Goal: Information Seeking & Learning: Learn about a topic

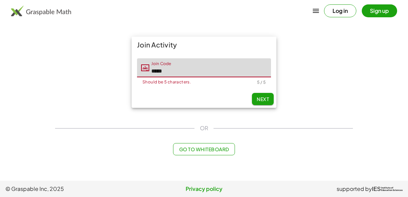
click at [265, 101] on span "Next" at bounding box center [263, 99] width 12 height 6
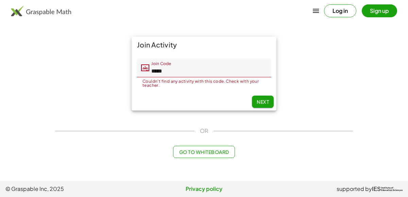
click at [263, 99] on span "Next" at bounding box center [263, 102] width 12 height 6
click at [267, 104] on span "Next" at bounding box center [263, 102] width 12 height 6
click at [234, 69] on input "*****" at bounding box center [210, 67] width 122 height 19
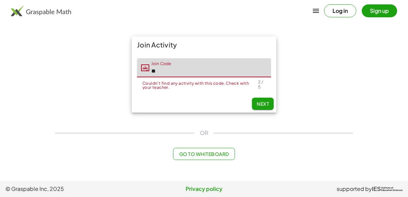
type input "*"
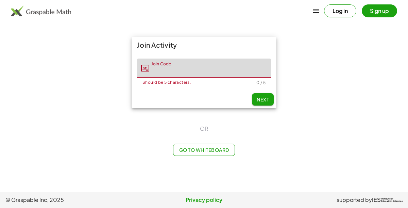
click at [243, 71] on input "Join Code" at bounding box center [210, 67] width 122 height 19
click at [333, 84] on div "Join Activity Join Code Join Code ***** Should be 5 characters. 5 / 5 Next" at bounding box center [204, 73] width 306 height 80
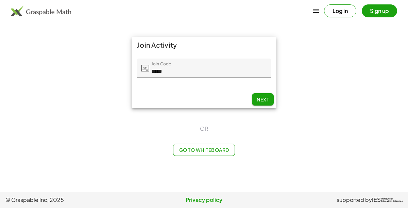
click at [264, 98] on span "Next" at bounding box center [263, 99] width 12 height 6
type input "*****"
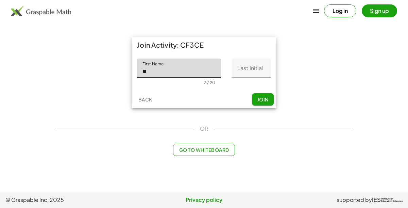
type input "**"
click at [247, 69] on input "Last Initial" at bounding box center [251, 67] width 39 height 19
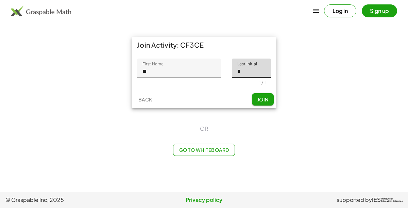
type input "*"
click at [263, 99] on span "Join" at bounding box center [262, 99] width 11 height 6
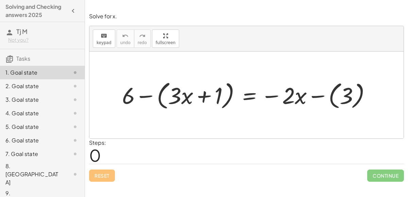
click at [185, 94] on div at bounding box center [249, 95] width 261 height 34
click at [129, 97] on div at bounding box center [249, 95] width 261 height 34
drag, startPoint x: 178, startPoint y: 98, endPoint x: 258, endPoint y: 104, distance: 79.8
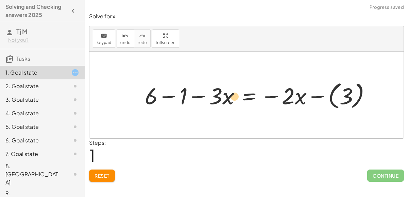
drag, startPoint x: 299, startPoint y: 102, endPoint x: 235, endPoint y: 103, distance: 64.6
click at [235, 103] on div at bounding box center [260, 95] width 238 height 33
drag, startPoint x: 285, startPoint y: 101, endPoint x: 155, endPoint y: 99, distance: 129.5
click at [155, 99] on div at bounding box center [260, 95] width 238 height 33
click at [147, 98] on div at bounding box center [260, 95] width 238 height 33
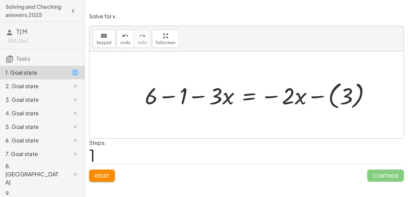
click at [183, 98] on div at bounding box center [260, 95] width 238 height 33
click at [249, 95] on div at bounding box center [276, 95] width 208 height 33
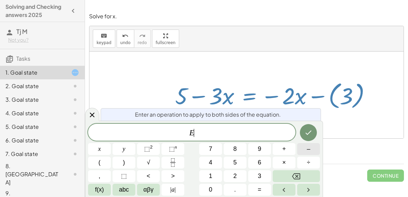
click at [310, 153] on button "–" at bounding box center [308, 149] width 23 height 12
click at [242, 178] on button "2" at bounding box center [235, 177] width 23 height 12
click at [312, 137] on icon "Done" at bounding box center [308, 133] width 8 height 8
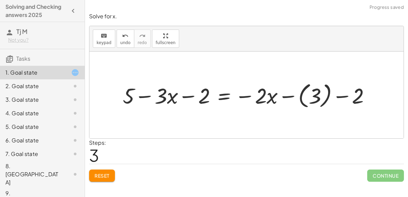
click at [222, 97] on div at bounding box center [249, 95] width 260 height 31
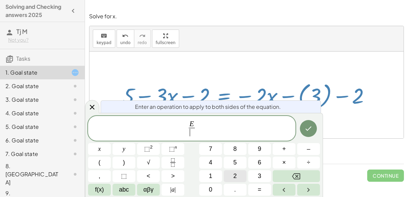
click at [237, 177] on button "2" at bounding box center [235, 177] width 23 height 12
click at [312, 132] on icon "Done" at bounding box center [308, 129] width 8 height 8
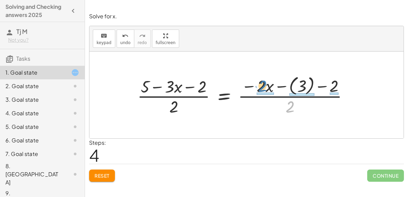
drag, startPoint x: 295, startPoint y: 108, endPoint x: 268, endPoint y: 87, distance: 34.4
click at [268, 87] on div at bounding box center [245, 95] width 223 height 44
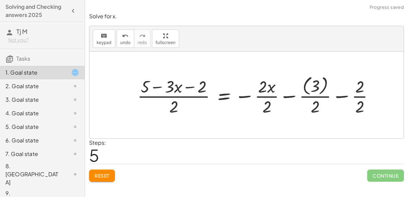
click at [268, 87] on div at bounding box center [258, 95] width 249 height 44
click at [109, 180] on button "Reset" at bounding box center [102, 176] width 26 height 12
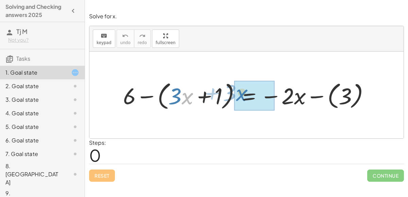
drag, startPoint x: 183, startPoint y: 100, endPoint x: 244, endPoint y: 98, distance: 60.5
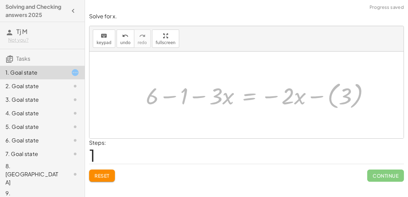
drag, startPoint x: 248, startPoint y: 98, endPoint x: 209, endPoint y: -16, distance: 120.3
click at [209, 0] on html "Solving and Checking answers 2025 Tj M Not you? Tasks 1. Goal state 2. Goal sta…" at bounding box center [204, 98] width 408 height 197
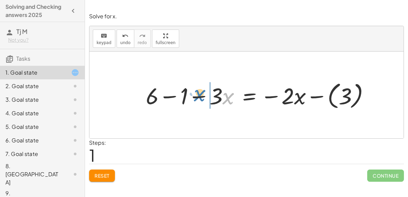
drag, startPoint x: 227, startPoint y: 100, endPoint x: 198, endPoint y: 99, distance: 28.9
click at [198, 99] on div at bounding box center [260, 95] width 236 height 32
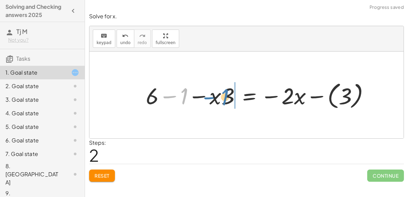
drag, startPoint x: 185, startPoint y: 96, endPoint x: 231, endPoint y: 95, distance: 46.6
click at [231, 95] on div at bounding box center [260, 95] width 236 height 32
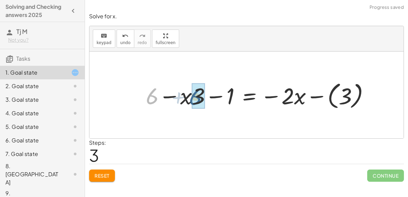
drag, startPoint x: 155, startPoint y: 96, endPoint x: 197, endPoint y: 96, distance: 42.1
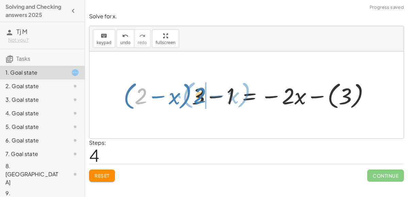
drag, startPoint x: 144, startPoint y: 95, endPoint x: 202, endPoint y: 95, distance: 58.5
click at [202, 95] on div at bounding box center [249, 95] width 259 height 33
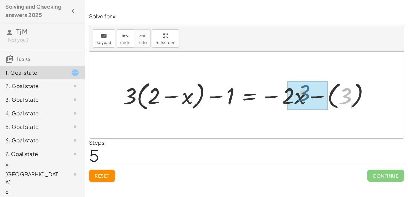
drag, startPoint x: 342, startPoint y: 92, endPoint x: 290, endPoint y: 89, distance: 52.0
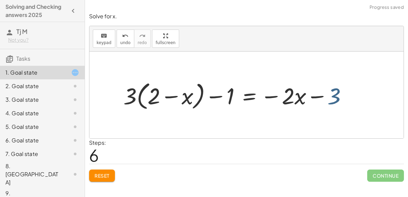
click at [343, 98] on div at bounding box center [238, 95] width 236 height 33
drag, startPoint x: 337, startPoint y: 97, endPoint x: 227, endPoint y: 97, distance: 110.1
click at [227, 97] on div at bounding box center [238, 95] width 236 height 33
drag, startPoint x: 130, startPoint y: 95, endPoint x: 294, endPoint y: 96, distance: 163.1
click at [294, 96] on div at bounding box center [238, 95] width 236 height 33
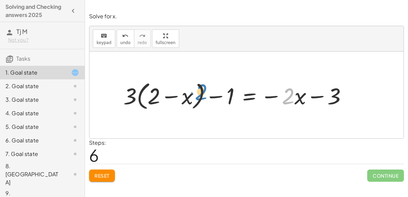
drag, startPoint x: 289, startPoint y: 96, endPoint x: 202, endPoint y: 92, distance: 87.1
click at [202, 92] on div at bounding box center [238, 95] width 236 height 33
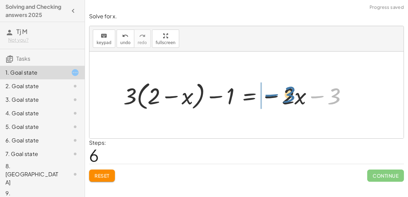
drag, startPoint x: 329, startPoint y: 100, endPoint x: 283, endPoint y: 98, distance: 45.2
click at [283, 98] on div at bounding box center [238, 95] width 236 height 33
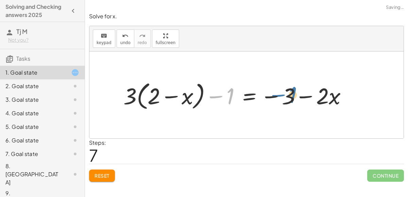
drag, startPoint x: 233, startPoint y: 99, endPoint x: 296, endPoint y: 98, distance: 62.9
click at [296, 98] on div at bounding box center [238, 95] width 236 height 33
click at [245, 94] on div at bounding box center [238, 95] width 236 height 33
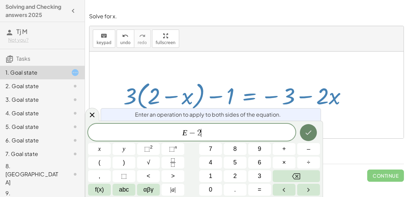
click at [313, 138] on button "Done" at bounding box center [308, 132] width 17 height 17
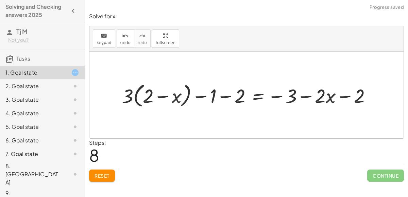
click at [256, 97] on div at bounding box center [249, 95] width 261 height 29
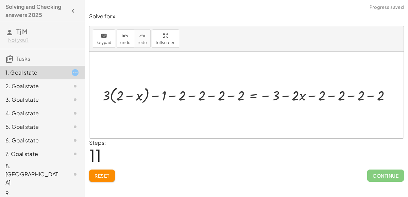
click at [180, 94] on div at bounding box center [249, 95] width 300 height 21
click at [202, 95] on div at bounding box center [258, 95] width 284 height 21
click at [217, 94] on div at bounding box center [268, 95] width 264 height 21
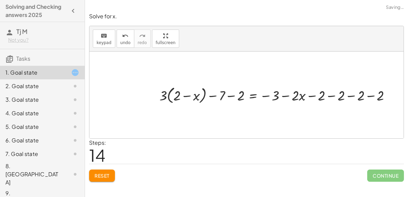
click at [234, 96] on div at bounding box center [277, 95] width 243 height 21
click at [319, 97] on div at bounding box center [287, 95] width 224 height 21
click at [321, 97] on div at bounding box center [287, 95] width 224 height 21
click at [339, 96] on div at bounding box center [287, 95] width 224 height 21
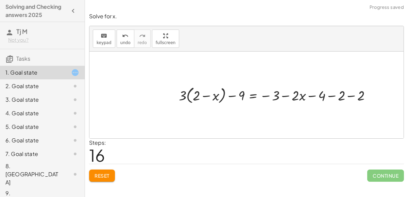
click at [339, 96] on div at bounding box center [277, 95] width 205 height 21
click at [338, 96] on div at bounding box center [267, 95] width 185 height 21
click at [323, 95] on div at bounding box center [258, 95] width 250 height 31
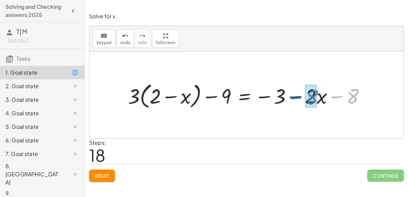
drag, startPoint x: 351, startPoint y: 99, endPoint x: 311, endPoint y: 100, distance: 40.8
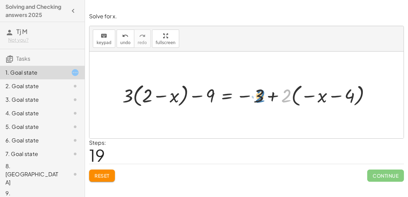
drag, startPoint x: 291, startPoint y: 95, endPoint x: 264, endPoint y: 95, distance: 26.5
click at [264, 95] on div at bounding box center [249, 95] width 260 height 28
drag, startPoint x: 124, startPoint y: 100, endPoint x: 240, endPoint y: 104, distance: 115.3
click at [240, 104] on div at bounding box center [249, 95] width 260 height 28
click at [106, 173] on span "Reset" at bounding box center [101, 176] width 15 height 6
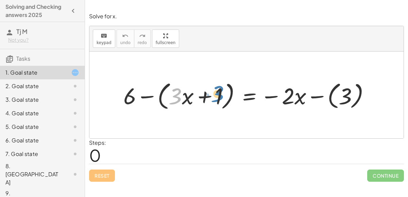
drag, startPoint x: 178, startPoint y: 100, endPoint x: 220, endPoint y: 97, distance: 42.5
click at [220, 97] on div at bounding box center [249, 95] width 259 height 33
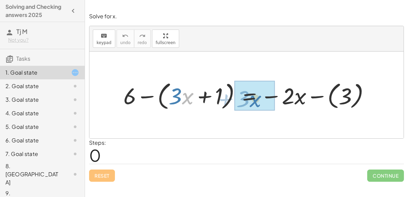
drag, startPoint x: 192, startPoint y: 98, endPoint x: 262, endPoint y: 102, distance: 70.1
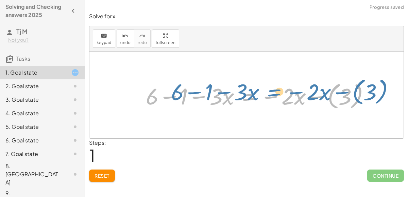
drag, startPoint x: 254, startPoint y: 97, endPoint x: 228, endPoint y: 92, distance: 26.7
click at [228, 92] on div at bounding box center [260, 95] width 236 height 32
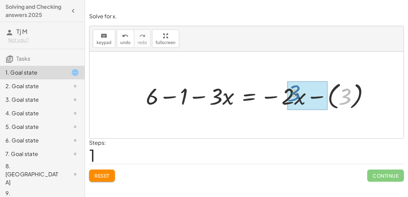
drag, startPoint x: 348, startPoint y: 91, endPoint x: 297, endPoint y: 87, distance: 51.4
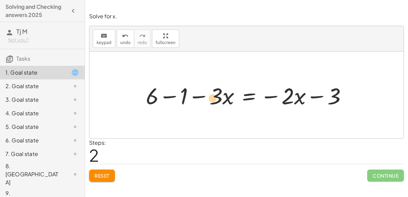
drag, startPoint x: 289, startPoint y: 93, endPoint x: 214, endPoint y: 94, distance: 74.8
click at [214, 94] on div at bounding box center [248, 95] width 213 height 30
drag, startPoint x: 216, startPoint y: 95, endPoint x: 231, endPoint y: 98, distance: 15.3
click at [231, 98] on div at bounding box center [248, 95] width 213 height 30
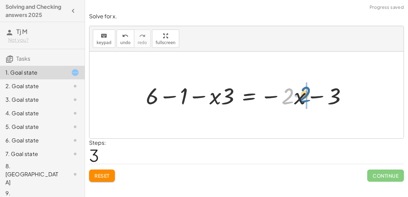
drag, startPoint x: 288, startPoint y: 98, endPoint x: 304, endPoint y: 95, distance: 16.8
click at [304, 95] on div at bounding box center [248, 95] width 213 height 30
drag, startPoint x: 291, startPoint y: 97, endPoint x: 251, endPoint y: 98, distance: 40.1
click at [251, 98] on div at bounding box center [248, 95] width 213 height 30
click at [265, 95] on div at bounding box center [248, 95] width 213 height 30
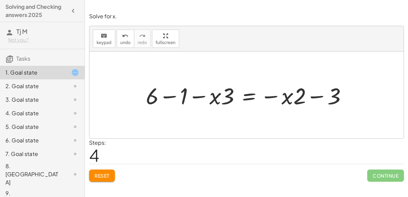
click at [155, 95] on div at bounding box center [248, 95] width 213 height 30
click at [180, 96] on div at bounding box center [248, 95] width 213 height 30
click at [181, 97] on div at bounding box center [264, 95] width 184 height 30
click at [223, 98] on div at bounding box center [264, 95] width 184 height 30
click at [229, 100] on div at bounding box center [264, 95] width 184 height 30
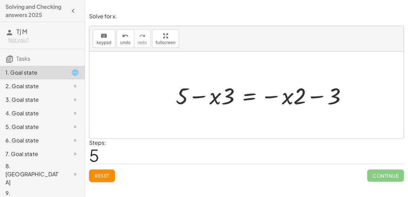
click at [338, 91] on div at bounding box center [264, 95] width 184 height 30
click at [303, 99] on div at bounding box center [264, 95] width 184 height 30
drag, startPoint x: 335, startPoint y: 96, endPoint x: 271, endPoint y: 96, distance: 63.6
click at [271, 96] on div at bounding box center [264, 95] width 184 height 30
click at [286, 98] on div at bounding box center [264, 95] width 184 height 30
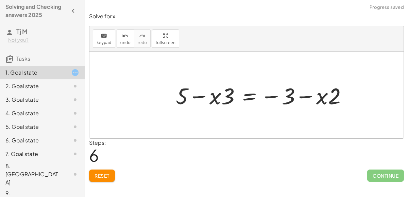
click at [233, 99] on div at bounding box center [264, 95] width 184 height 30
drag, startPoint x: 233, startPoint y: 99, endPoint x: 215, endPoint y: 99, distance: 17.7
click at [215, 99] on div at bounding box center [264, 95] width 184 height 30
click at [226, 100] on div at bounding box center [264, 95] width 184 height 30
click at [220, 100] on div at bounding box center [264, 95] width 184 height 30
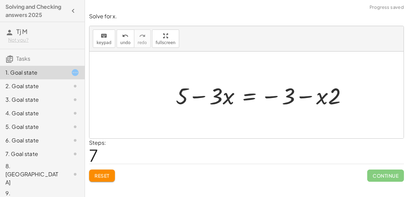
click at [182, 99] on div at bounding box center [264, 95] width 184 height 30
drag, startPoint x: 215, startPoint y: 99, endPoint x: 177, endPoint y: 99, distance: 38.1
click at [177, 99] on div at bounding box center [264, 95] width 184 height 30
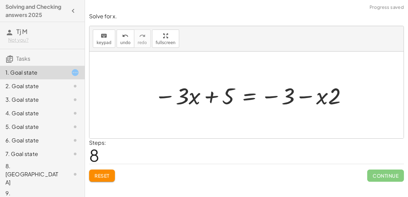
click at [228, 98] on div at bounding box center [251, 95] width 201 height 30
click at [215, 97] on div at bounding box center [251, 95] width 201 height 30
click at [182, 97] on div at bounding box center [251, 95] width 201 height 30
drag, startPoint x: 293, startPoint y: 98, endPoint x: 339, endPoint y: 101, distance: 46.7
click at [339, 101] on div at bounding box center [251, 95] width 201 height 30
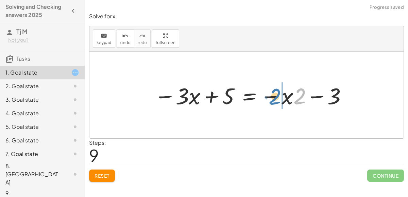
drag, startPoint x: 298, startPoint y: 96, endPoint x: 273, endPoint y: 97, distance: 24.8
click at [273, 97] on div at bounding box center [251, 95] width 201 height 30
click at [313, 98] on div at bounding box center [251, 95] width 201 height 30
click at [333, 100] on div at bounding box center [251, 95] width 201 height 30
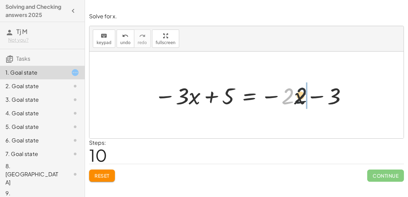
drag, startPoint x: 290, startPoint y: 97, endPoint x: 309, endPoint y: 97, distance: 19.4
click at [309, 97] on div at bounding box center [251, 95] width 201 height 30
click at [324, 100] on div at bounding box center [251, 95] width 201 height 30
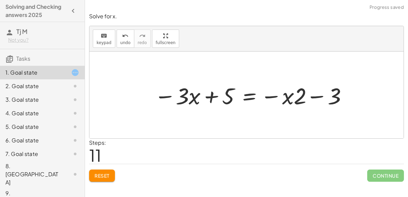
click at [324, 100] on div at bounding box center [251, 95] width 201 height 30
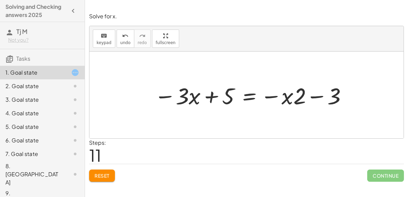
click at [324, 100] on div at bounding box center [251, 95] width 201 height 30
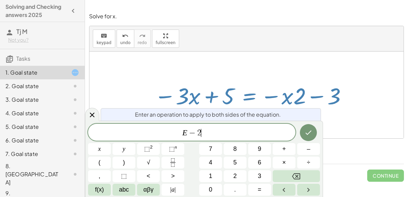
click at [311, 130] on icon "Done" at bounding box center [308, 133] width 8 height 8
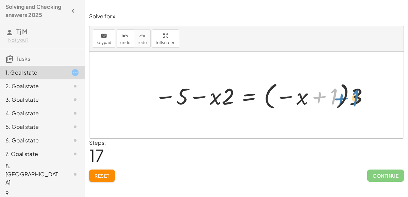
drag, startPoint x: 336, startPoint y: 92, endPoint x: 358, endPoint y: 94, distance: 21.8
click at [358, 94] on div at bounding box center [262, 95] width 222 height 32
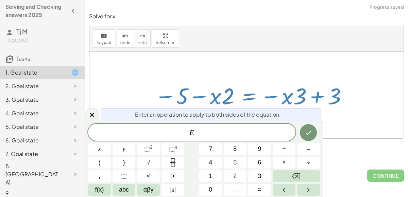
click at [308, 149] on span "–" at bounding box center [308, 149] width 3 height 9
click at [235, 176] on span "2" at bounding box center [234, 176] width 3 height 9
click at [310, 136] on icon "Done" at bounding box center [308, 133] width 8 height 8
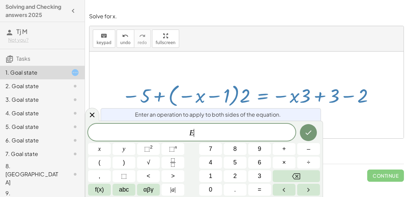
click at [311, 150] on button "–" at bounding box center [308, 149] width 23 height 12
click at [260, 152] on span "9" at bounding box center [259, 149] width 3 height 9
click at [302, 136] on button "Done" at bounding box center [308, 132] width 17 height 17
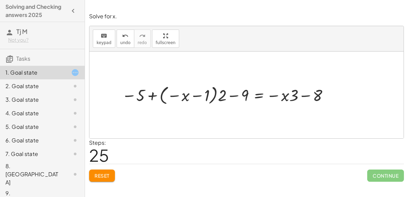
click at [97, 178] on button "Reset" at bounding box center [102, 176] width 26 height 12
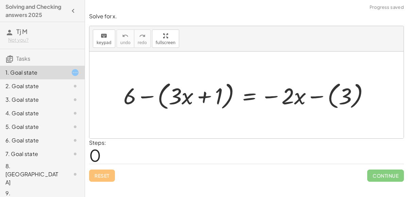
click at [0, 134] on div "4. Goal state" at bounding box center [42, 141] width 85 height 14
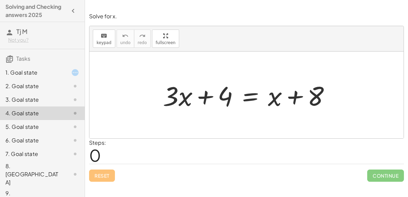
click at [0, 120] on div "3. Goal state" at bounding box center [42, 127] width 85 height 14
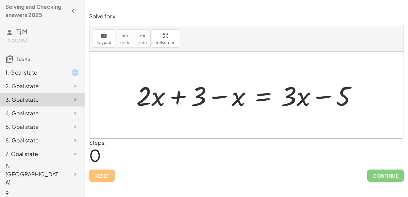
click at [26, 71] on div "1. Goal state" at bounding box center [32, 73] width 55 height 8
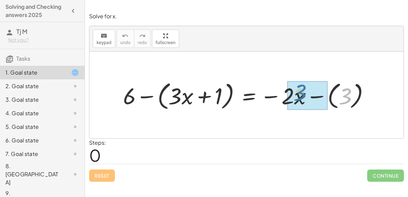
drag, startPoint x: 348, startPoint y: 95, endPoint x: 301, endPoint y: 92, distance: 46.3
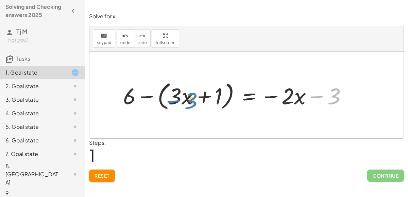
drag, startPoint x: 331, startPoint y: 95, endPoint x: 193, endPoint y: 100, distance: 138.7
click at [193, 100] on div at bounding box center [238, 95] width 236 height 33
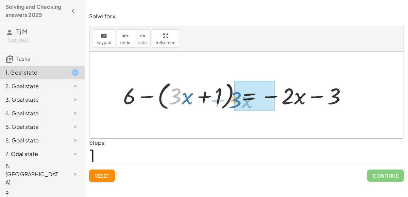
drag, startPoint x: 179, startPoint y: 97, endPoint x: 245, endPoint y: 102, distance: 66.1
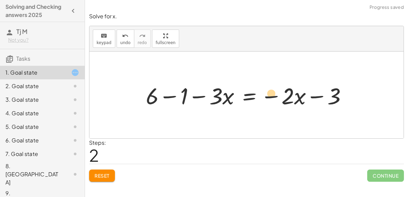
drag, startPoint x: 219, startPoint y: 97, endPoint x: 261, endPoint y: 96, distance: 42.2
click at [261, 96] on div at bounding box center [248, 95] width 213 height 30
drag, startPoint x: 221, startPoint y: 94, endPoint x: 153, endPoint y: 95, distance: 68.0
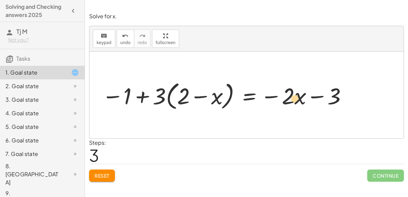
drag, startPoint x: 129, startPoint y: 95, endPoint x: 298, endPoint y: 98, distance: 168.6
click at [298, 98] on div at bounding box center [226, 95] width 254 height 33
drag, startPoint x: 300, startPoint y: 99, endPoint x: 221, endPoint y: 99, distance: 78.5
click at [221, 99] on div at bounding box center [226, 95] width 254 height 33
drag, startPoint x: 219, startPoint y: 98, endPoint x: 298, endPoint y: 97, distance: 79.5
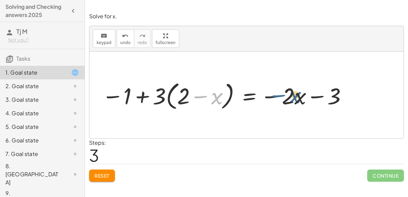
click at [298, 97] on div at bounding box center [226, 95] width 254 height 33
drag, startPoint x: 289, startPoint y: 96, endPoint x: 153, endPoint y: 95, distance: 135.6
click at [153, 95] on div at bounding box center [226, 95] width 254 height 33
click at [154, 95] on div at bounding box center [226, 95] width 254 height 33
click at [161, 95] on div at bounding box center [226, 95] width 254 height 33
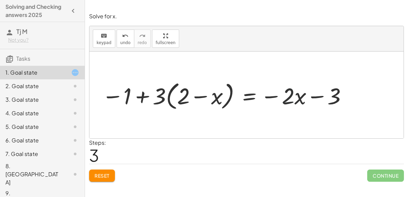
click at [161, 95] on div at bounding box center [226, 95] width 254 height 33
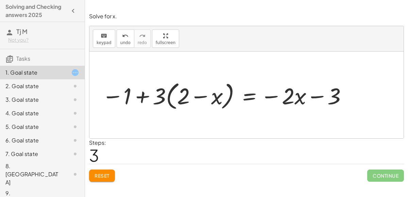
click at [161, 95] on div at bounding box center [226, 95] width 254 height 33
click at [125, 99] on div at bounding box center [226, 95] width 254 height 33
click at [143, 98] on div at bounding box center [226, 95] width 254 height 33
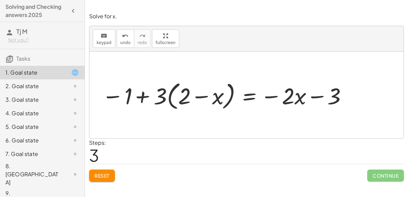
click at [143, 98] on div at bounding box center [226, 95] width 254 height 33
click at [205, 95] on div at bounding box center [226, 95] width 254 height 33
click at [267, 97] on div at bounding box center [226, 95] width 254 height 33
click at [274, 97] on div at bounding box center [226, 95] width 254 height 33
click at [315, 93] on div at bounding box center [226, 95] width 254 height 33
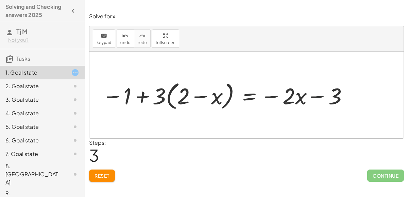
click at [316, 93] on div at bounding box center [226, 95] width 254 height 33
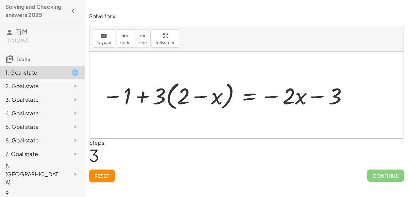
click at [316, 93] on div at bounding box center [226, 95] width 254 height 33
drag, startPoint x: 332, startPoint y: 96, endPoint x: 275, endPoint y: 98, distance: 56.8
click at [275, 98] on div at bounding box center [226, 95] width 254 height 33
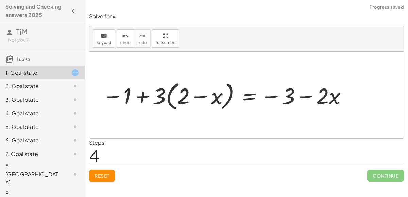
click at [299, 98] on div at bounding box center [226, 95] width 254 height 33
drag, startPoint x: 182, startPoint y: 94, endPoint x: 225, endPoint y: 92, distance: 42.9
click at [225, 92] on div at bounding box center [226, 95] width 254 height 33
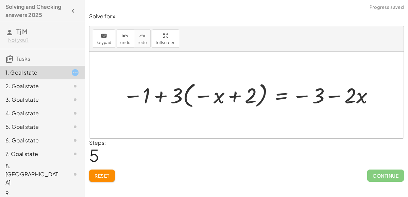
click at [231, 97] on div at bounding box center [249, 95] width 260 height 31
drag, startPoint x: 177, startPoint y: 94, endPoint x: 227, endPoint y: 91, distance: 50.1
click at [227, 91] on div at bounding box center [249, 95] width 260 height 31
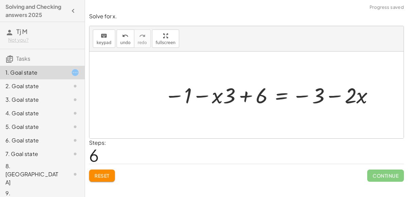
click at [250, 95] on div at bounding box center [270, 95] width 218 height 29
drag, startPoint x: 191, startPoint y: 96, endPoint x: 249, endPoint y: 90, distance: 58.0
click at [249, 90] on div at bounding box center [270, 95] width 218 height 29
click at [249, 98] on div at bounding box center [270, 95] width 218 height 29
click at [243, 96] on div at bounding box center [284, 95] width 190 height 29
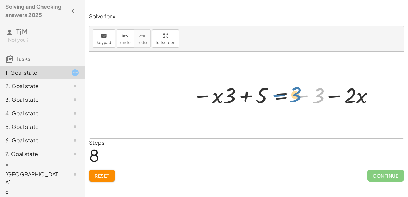
click at [318, 99] on div at bounding box center [284, 95] width 190 height 29
drag, startPoint x: 352, startPoint y: 94, endPoint x: 297, endPoint y: 94, distance: 54.7
click at [297, 94] on div at bounding box center [284, 95] width 190 height 29
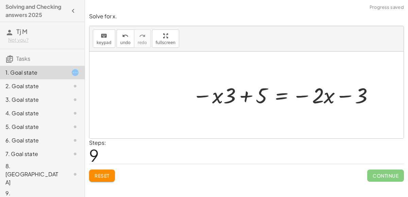
click at [345, 96] on div at bounding box center [284, 95] width 190 height 29
drag, startPoint x: 365, startPoint y: 97, endPoint x: 295, endPoint y: 99, distance: 70.0
click at [295, 99] on div at bounding box center [284, 95] width 190 height 29
click at [331, 95] on div at bounding box center [284, 95] width 190 height 29
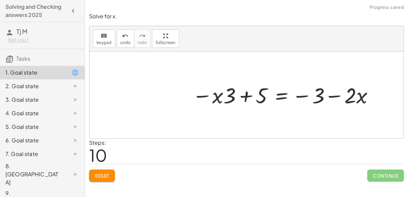
click at [263, 94] on div at bounding box center [284, 95] width 190 height 29
click at [244, 95] on div at bounding box center [284, 95] width 190 height 29
drag, startPoint x: 220, startPoint y: 97, endPoint x: 270, endPoint y: 100, distance: 50.4
click at [270, 100] on div at bounding box center [284, 95] width 190 height 29
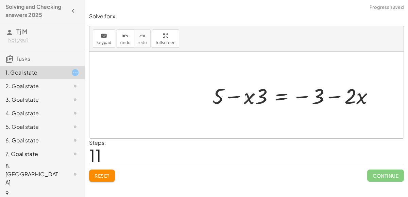
click at [246, 97] on div at bounding box center [298, 95] width 214 height 35
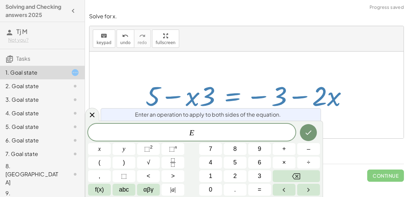
click at [176, 100] on div at bounding box center [249, 95] width 214 height 35
click at [307, 133] on icon "Done" at bounding box center [308, 133] width 8 height 8
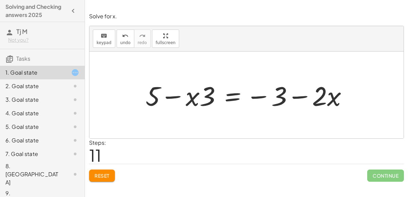
click at [258, 92] on div at bounding box center [249, 95] width 214 height 35
click at [259, 97] on div at bounding box center [249, 95] width 214 height 35
click at [294, 97] on div at bounding box center [249, 95] width 214 height 35
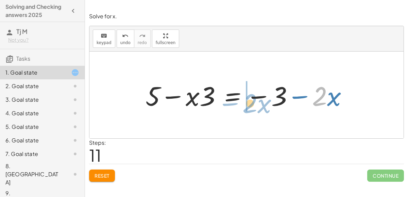
drag, startPoint x: 315, startPoint y: 100, endPoint x: 244, endPoint y: 107, distance: 71.4
click at [244, 107] on div at bounding box center [249, 95] width 214 height 35
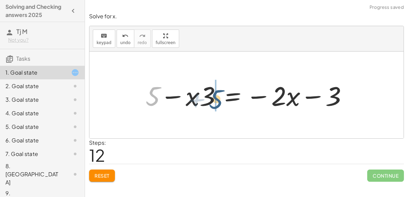
drag, startPoint x: 156, startPoint y: 99, endPoint x: 220, endPoint y: 101, distance: 63.9
click at [220, 101] on div at bounding box center [249, 95] width 214 height 35
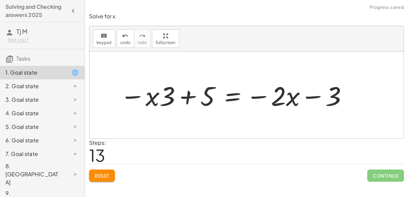
click at [191, 97] on div at bounding box center [234, 95] width 235 height 35
drag, startPoint x: 149, startPoint y: 97, endPoint x: 187, endPoint y: 95, distance: 38.4
click at [187, 95] on div at bounding box center [234, 95] width 235 height 35
click at [166, 99] on div at bounding box center [234, 95] width 235 height 35
click at [187, 98] on div at bounding box center [234, 95] width 235 height 35
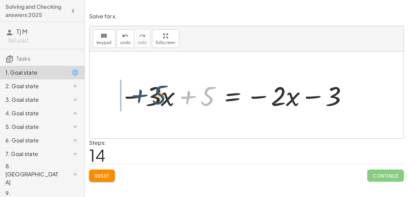
drag, startPoint x: 206, startPoint y: 100, endPoint x: 154, endPoint y: 99, distance: 52.7
click at [154, 99] on div at bounding box center [234, 95] width 235 height 35
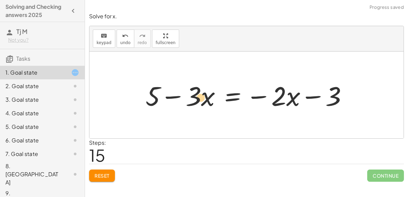
drag, startPoint x: 210, startPoint y: 101, endPoint x: 204, endPoint y: 101, distance: 6.8
click at [204, 101] on div at bounding box center [249, 95] width 214 height 35
click at [177, 97] on div at bounding box center [249, 95] width 214 height 35
drag, startPoint x: 209, startPoint y: 101, endPoint x: 183, endPoint y: 95, distance: 27.0
click at [183, 95] on div at bounding box center [249, 95] width 214 height 35
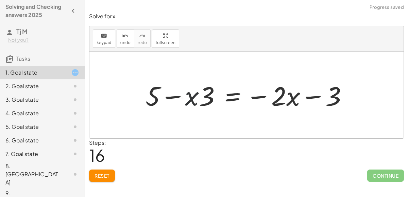
click at [175, 95] on div at bounding box center [249, 95] width 214 height 35
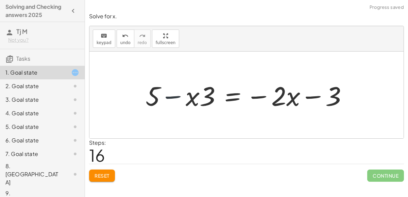
click at [175, 95] on div at bounding box center [249, 95] width 214 height 35
click at [226, 100] on div at bounding box center [249, 95] width 214 height 35
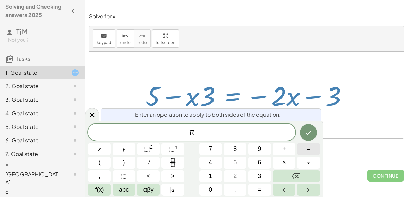
click at [303, 150] on button "–" at bounding box center [308, 149] width 23 height 12
click at [243, 178] on button "2" at bounding box center [235, 177] width 23 height 12
click at [313, 135] on button "Done" at bounding box center [308, 132] width 17 height 17
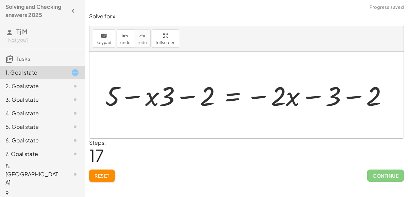
click at [164, 95] on div at bounding box center [249, 95] width 295 height 35
click at [186, 95] on div at bounding box center [249, 95] width 295 height 35
click at [134, 96] on div at bounding box center [249, 95] width 295 height 35
drag, startPoint x: 116, startPoint y: 95, endPoint x: 192, endPoint y: 94, distance: 76.1
click at [192, 94] on div at bounding box center [249, 95] width 295 height 35
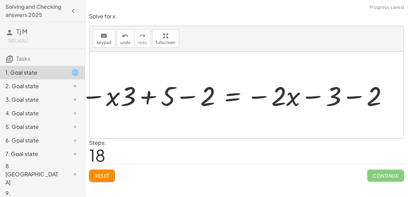
click at [190, 94] on div at bounding box center [234, 95] width 316 height 35
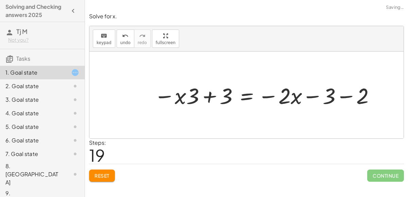
click at [216, 96] on div at bounding box center [265, 95] width 229 height 29
drag, startPoint x: 360, startPoint y: 103, endPoint x: 325, endPoint y: 102, distance: 35.3
click at [328, 101] on div at bounding box center [249, 95] width 196 height 29
click at [313, 97] on div at bounding box center [249, 95] width 196 height 29
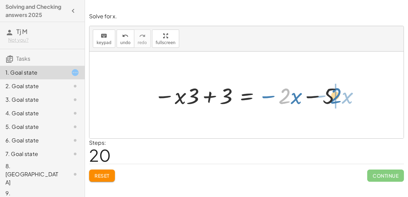
drag, startPoint x: 288, startPoint y: 98, endPoint x: 338, endPoint y: 97, distance: 50.3
click at [338, 97] on div at bounding box center [249, 95] width 196 height 29
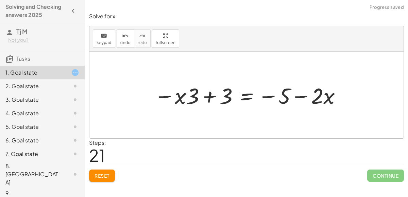
click at [308, 96] on div at bounding box center [249, 95] width 196 height 29
click at [220, 95] on div at bounding box center [249, 95] width 196 height 29
click at [214, 96] on div at bounding box center [249, 95] width 196 height 29
drag, startPoint x: 166, startPoint y: 97, endPoint x: 211, endPoint y: 97, distance: 45.9
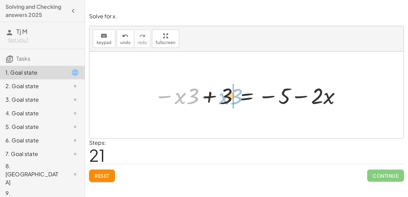
click at [211, 97] on div at bounding box center [249, 95] width 196 height 29
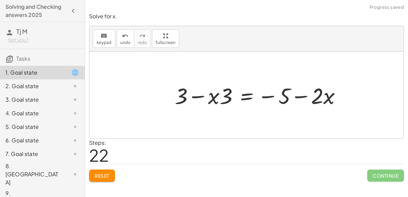
click at [211, 97] on div at bounding box center [260, 95] width 179 height 29
click at [201, 96] on div at bounding box center [260, 95] width 179 height 29
click at [202, 97] on div at bounding box center [260, 95] width 179 height 29
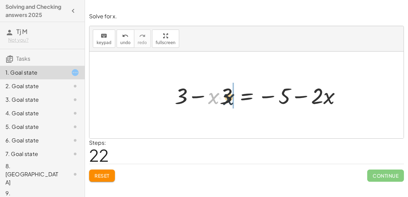
drag, startPoint x: 215, startPoint y: 96, endPoint x: 232, endPoint y: 97, distance: 16.7
click at [200, 97] on div at bounding box center [260, 95] width 179 height 29
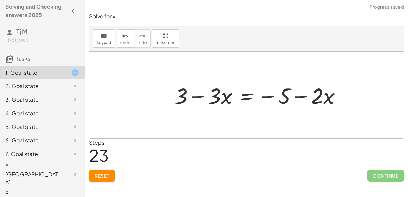
click at [200, 97] on div at bounding box center [260, 95] width 179 height 29
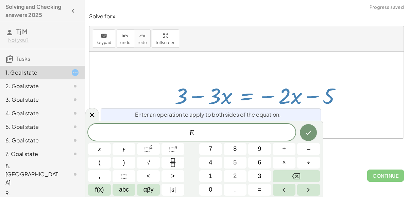
click at [310, 151] on span "–" at bounding box center [308, 149] width 3 height 9
click at [240, 182] on button "2" at bounding box center [235, 177] width 23 height 12
click at [304, 136] on button "Done" at bounding box center [308, 132] width 17 height 17
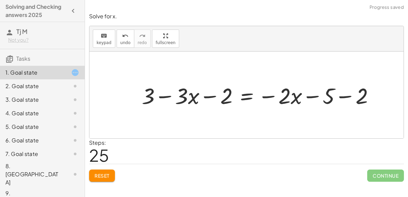
click at [206, 98] on div at bounding box center [260, 95] width 245 height 29
drag, startPoint x: 181, startPoint y: 97, endPoint x: 147, endPoint y: 102, distance: 34.4
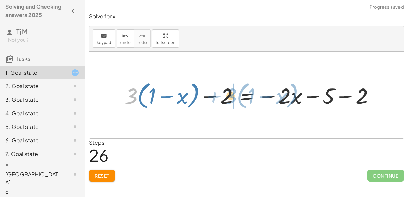
drag, startPoint x: 134, startPoint y: 98, endPoint x: 231, endPoint y: 98, distance: 97.2
click at [231, 98] on div at bounding box center [252, 95] width 262 height 33
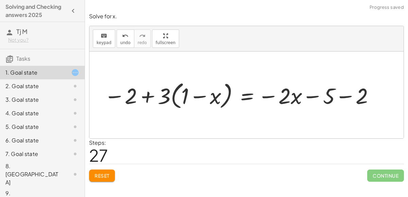
click at [195, 97] on div at bounding box center [240, 95] width 279 height 33
click at [149, 97] on div at bounding box center [240, 95] width 279 height 33
click at [166, 97] on div at bounding box center [240, 95] width 279 height 33
click at [280, 93] on div at bounding box center [240, 95] width 279 height 33
click at [290, 96] on div at bounding box center [240, 95] width 279 height 33
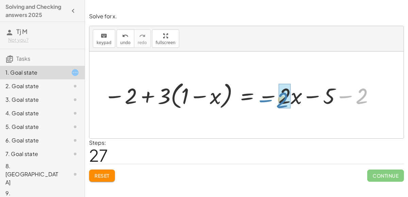
drag, startPoint x: 358, startPoint y: 97, endPoint x: 282, endPoint y: 101, distance: 75.6
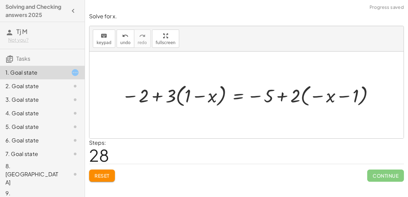
click at [300, 97] on div at bounding box center [249, 95] width 262 height 27
click at [325, 97] on div at bounding box center [249, 95] width 262 height 27
click at [330, 97] on div at bounding box center [249, 95] width 262 height 27
click at [339, 98] on div at bounding box center [249, 95] width 262 height 27
click at [282, 95] on div at bounding box center [249, 95] width 262 height 27
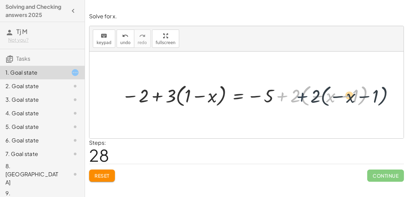
drag, startPoint x: 282, startPoint y: 95, endPoint x: 310, endPoint y: 94, distance: 27.9
click at [310, 94] on div at bounding box center [249, 95] width 262 height 27
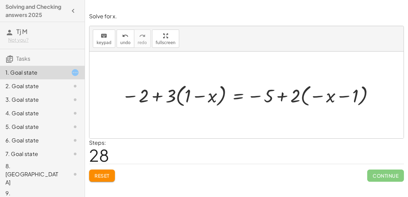
click at [107, 172] on button "Reset" at bounding box center [102, 176] width 26 height 12
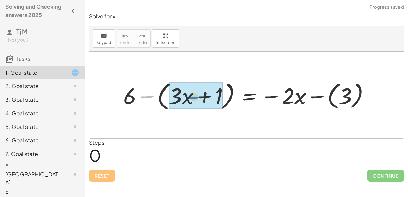
drag, startPoint x: 145, startPoint y: 94, endPoint x: 193, endPoint y: 93, distance: 48.6
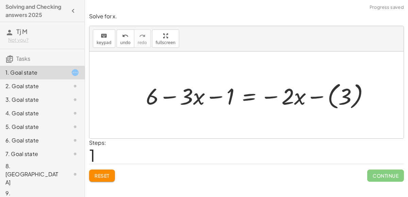
click at [197, 94] on div at bounding box center [260, 95] width 236 height 32
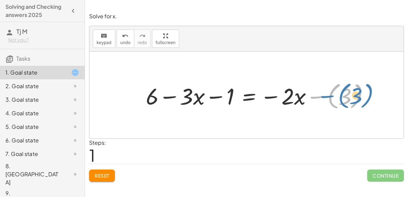
click at [312, 97] on div at bounding box center [260, 95] width 236 height 32
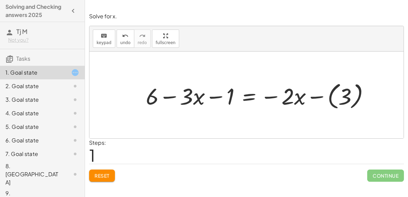
click at [333, 100] on div at bounding box center [260, 95] width 236 height 32
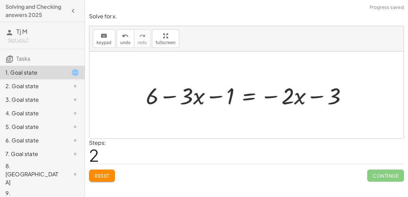
click at [302, 100] on div at bounding box center [248, 95] width 213 height 30
click at [287, 101] on div at bounding box center [248, 95] width 213 height 30
click at [269, 99] on div at bounding box center [248, 95] width 213 height 30
click at [226, 98] on div at bounding box center [248, 95] width 213 height 30
click at [209, 93] on div at bounding box center [248, 95] width 213 height 30
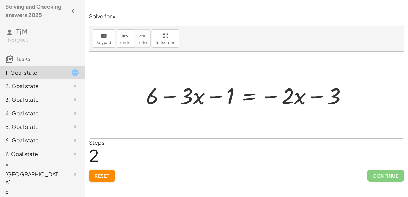
click at [173, 96] on div at bounding box center [248, 95] width 213 height 30
drag, startPoint x: 189, startPoint y: 96, endPoint x: 204, endPoint y: 97, distance: 15.0
click at [204, 97] on div at bounding box center [248, 95] width 213 height 30
click at [176, 97] on div at bounding box center [248, 95] width 213 height 30
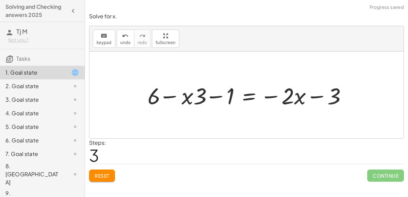
click at [176, 97] on div at bounding box center [248, 95] width 213 height 30
drag, startPoint x: 144, startPoint y: 98, endPoint x: 190, endPoint y: 97, distance: 45.5
click at [190, 97] on div at bounding box center [248, 95] width 213 height 30
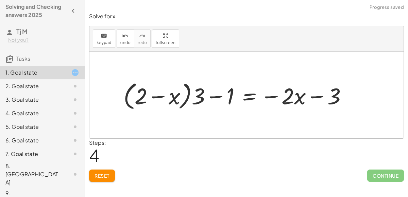
click at [158, 97] on div at bounding box center [238, 95] width 236 height 33
drag, startPoint x: 143, startPoint y: 96, endPoint x: 180, endPoint y: 96, distance: 37.0
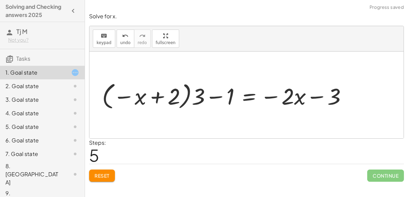
click at [157, 96] on div at bounding box center [227, 95] width 257 height 32
drag, startPoint x: 197, startPoint y: 94, endPoint x: 143, endPoint y: 96, distance: 54.1
click at [143, 96] on div at bounding box center [227, 95] width 257 height 32
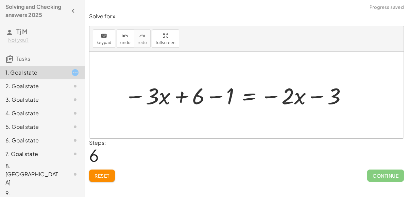
click at [179, 96] on div at bounding box center [236, 95] width 231 height 30
click at [215, 95] on div at bounding box center [236, 95] width 231 height 30
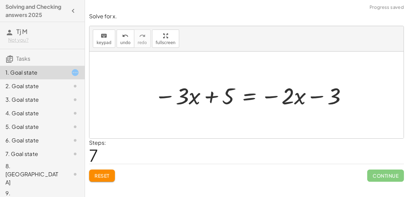
click at [215, 96] on div at bounding box center [251, 95] width 201 height 30
drag, startPoint x: 230, startPoint y: 98, endPoint x: 233, endPoint y: 100, distance: 3.6
click at [233, 100] on div at bounding box center [251, 95] width 201 height 30
click at [266, 97] on div at bounding box center [251, 95] width 201 height 30
click at [309, 98] on div at bounding box center [251, 95] width 201 height 30
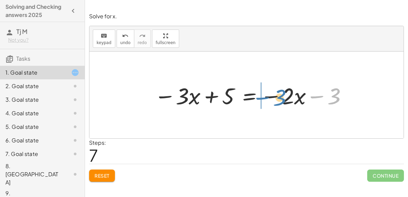
drag, startPoint x: 333, startPoint y: 96, endPoint x: 273, endPoint y: 98, distance: 59.8
click at [273, 98] on div at bounding box center [251, 95] width 201 height 30
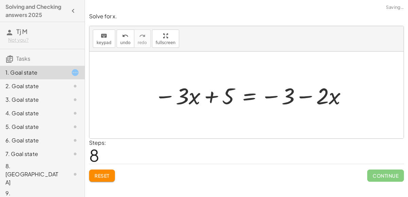
click at [307, 98] on div at bounding box center [251, 95] width 201 height 30
click at [253, 97] on div at bounding box center [251, 95] width 201 height 30
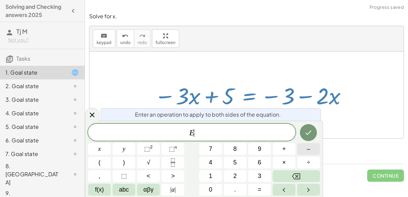
click at [315, 145] on button "–" at bounding box center [308, 149] width 23 height 12
click at [240, 177] on button "2" at bounding box center [235, 177] width 23 height 12
click at [309, 137] on icon "Done" at bounding box center [308, 133] width 8 height 8
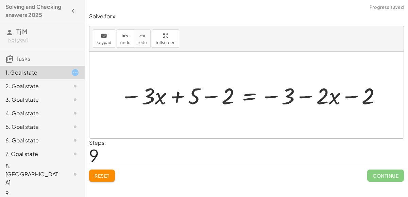
click at [228, 101] on div at bounding box center [251, 95] width 269 height 30
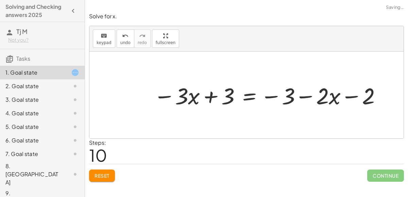
click at [225, 98] on div at bounding box center [268, 95] width 236 height 30
click at [215, 97] on div at bounding box center [268, 95] width 236 height 30
drag, startPoint x: 164, startPoint y: 96, endPoint x: 221, endPoint y: 98, distance: 57.1
click at [221, 98] on div at bounding box center [268, 95] width 236 height 30
click at [199, 96] on div at bounding box center [281, 95] width 218 height 30
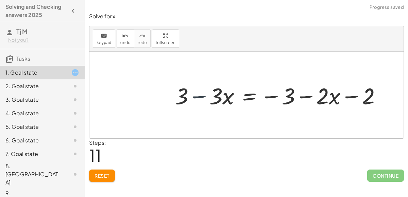
click at [199, 96] on div at bounding box center [281, 95] width 218 height 30
click at [249, 98] on div at bounding box center [281, 95] width 218 height 30
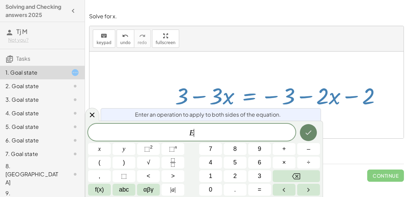
click at [314, 132] on button "Done" at bounding box center [308, 132] width 17 height 17
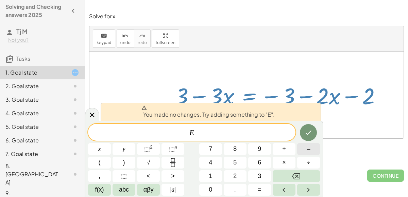
click at [312, 153] on button "–" at bounding box center [308, 149] width 23 height 12
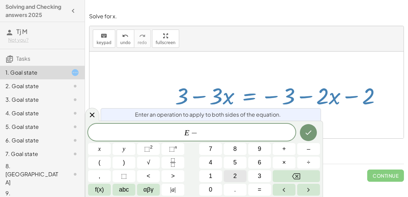
click at [237, 173] on button "2" at bounding box center [235, 177] width 23 height 12
click at [312, 132] on icon "Done" at bounding box center [308, 133] width 8 height 8
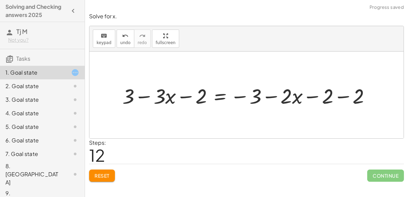
click at [276, 97] on div at bounding box center [249, 96] width 260 height 28
click at [315, 96] on div at bounding box center [249, 96] width 260 height 28
click at [348, 97] on div at bounding box center [249, 96] width 260 height 28
click at [315, 97] on div at bounding box center [234, 96] width 230 height 28
click at [272, 97] on div at bounding box center [234, 96] width 230 height 28
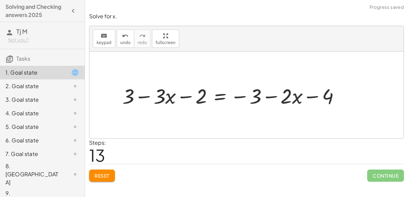
click at [236, 97] on div at bounding box center [234, 96] width 230 height 28
click at [180, 94] on div at bounding box center [234, 96] width 230 height 28
click at [147, 94] on div at bounding box center [234, 96] width 230 height 28
drag, startPoint x: 130, startPoint y: 96, endPoint x: 158, endPoint y: 94, distance: 27.9
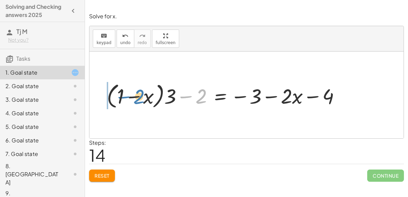
drag, startPoint x: 198, startPoint y: 98, endPoint x: 136, endPoint y: 99, distance: 62.2
click at [136, 99] on div at bounding box center [225, 95] width 245 height 31
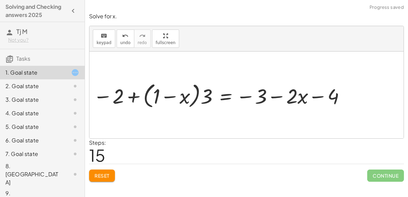
click at [127, 97] on div at bounding box center [220, 95] width 259 height 30
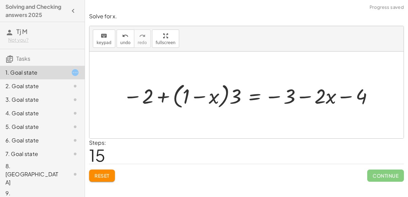
click at [162, 95] on div at bounding box center [249, 95] width 259 height 30
click at [107, 169] on div "Reset Continue" at bounding box center [246, 173] width 315 height 18
click at [106, 174] on span "Reset" at bounding box center [101, 176] width 15 height 6
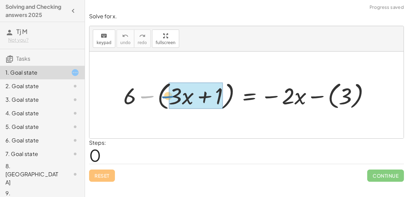
drag, startPoint x: 147, startPoint y: 91, endPoint x: 171, endPoint y: 90, distance: 23.1
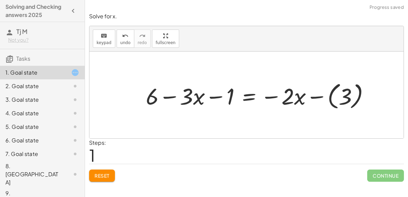
click at [247, 98] on div at bounding box center [260, 95] width 236 height 32
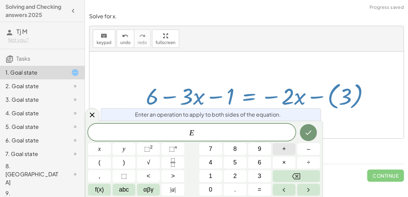
click at [278, 148] on button "+" at bounding box center [284, 149] width 23 height 12
click at [258, 173] on span "3" at bounding box center [259, 176] width 3 height 9
click at [98, 154] on span "x" at bounding box center [99, 149] width 3 height 9
click at [310, 136] on icon "Done" at bounding box center [308, 133] width 8 height 8
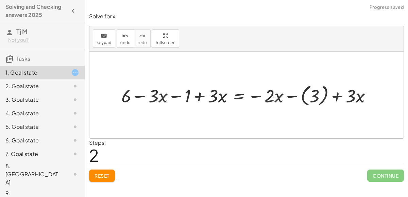
click at [215, 98] on div at bounding box center [249, 95] width 262 height 26
drag, startPoint x: 152, startPoint y: 95, endPoint x: 212, endPoint y: 95, distance: 60.2
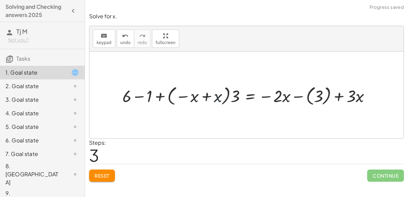
click at [219, 98] on div at bounding box center [249, 95] width 260 height 24
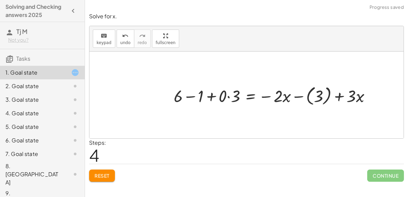
click at [212, 96] on div at bounding box center [274, 95] width 209 height 24
drag, startPoint x: 232, startPoint y: 95, endPoint x: 217, endPoint y: 95, distance: 14.6
click at [217, 95] on div at bounding box center [274, 95] width 209 height 24
drag, startPoint x: 214, startPoint y: 95, endPoint x: 234, endPoint y: 94, distance: 20.1
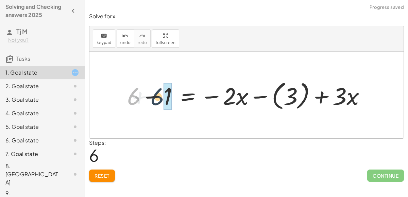
drag, startPoint x: 136, startPoint y: 97, endPoint x: 170, endPoint y: 96, distance: 33.7
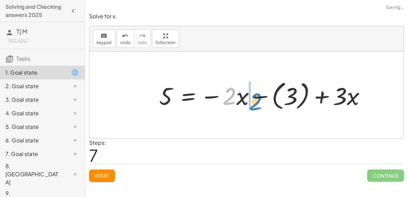
drag, startPoint x: 228, startPoint y: 97, endPoint x: 252, endPoint y: 102, distance: 25.0
click at [252, 102] on div at bounding box center [265, 95] width 219 height 34
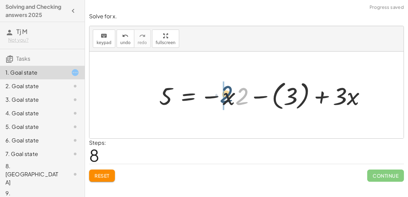
drag, startPoint x: 245, startPoint y: 99, endPoint x: 229, endPoint y: 97, distance: 16.1
click at [229, 97] on div at bounding box center [265, 95] width 219 height 34
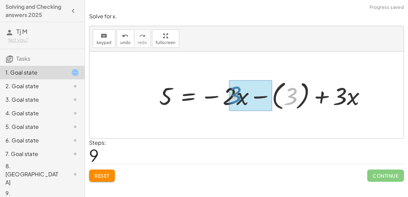
drag, startPoint x: 291, startPoint y: 95, endPoint x: 234, endPoint y: 94, distance: 56.1
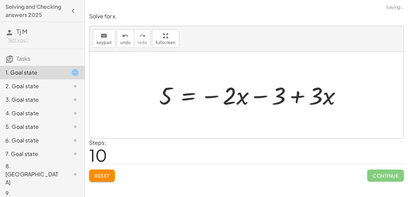
click at [319, 97] on div at bounding box center [253, 95] width 195 height 32
click at [300, 97] on div at bounding box center [253, 95] width 195 height 32
drag, startPoint x: 319, startPoint y: 99, endPoint x: 285, endPoint y: 98, distance: 34.3
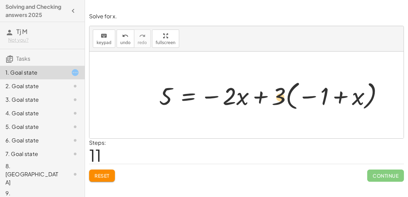
drag, startPoint x: 321, startPoint y: 95, endPoint x: 277, endPoint y: 95, distance: 44.2
click at [277, 95] on div at bounding box center [274, 95] width 236 height 34
drag, startPoint x: 281, startPoint y: 97, endPoint x: 329, endPoint y: 96, distance: 48.3
click at [329, 96] on div at bounding box center [274, 95] width 236 height 34
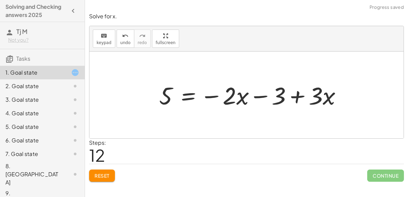
click at [282, 89] on div at bounding box center [253, 95] width 195 height 32
click at [296, 93] on div at bounding box center [253, 95] width 195 height 32
drag, startPoint x: 232, startPoint y: 92, endPoint x: 236, endPoint y: 95, distance: 4.8
click at [236, 95] on div at bounding box center [253, 95] width 195 height 32
click at [188, 93] on div at bounding box center [253, 95] width 195 height 32
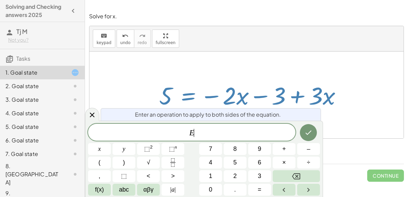
click at [308, 101] on div at bounding box center [253, 95] width 195 height 32
click at [299, 98] on div at bounding box center [253, 95] width 195 height 32
click at [281, 151] on button "+" at bounding box center [284, 149] width 23 height 12
click at [265, 177] on button "3" at bounding box center [259, 177] width 23 height 12
click at [309, 135] on icon "Done" at bounding box center [308, 133] width 8 height 8
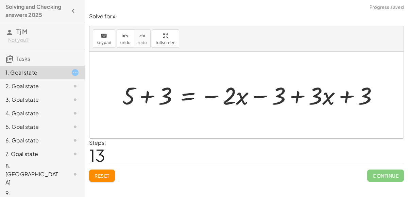
click at [165, 96] on div at bounding box center [253, 95] width 268 height 32
click at [339, 98] on div at bounding box center [270, 95] width 233 height 32
click at [347, 97] on div at bounding box center [270, 95] width 233 height 32
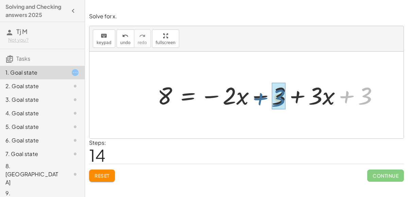
drag, startPoint x: 362, startPoint y: 97, endPoint x: 279, endPoint y: 99, distance: 82.6
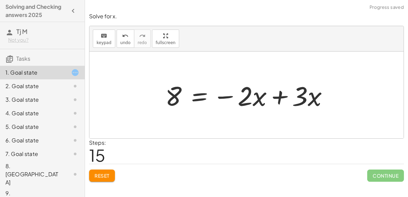
click at [279, 99] on div at bounding box center [249, 95] width 175 height 35
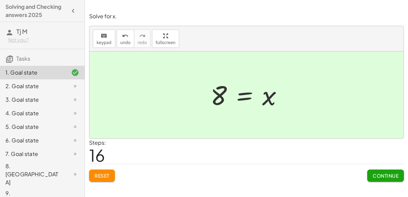
click at [388, 174] on span "Continue" at bounding box center [385, 176] width 26 height 6
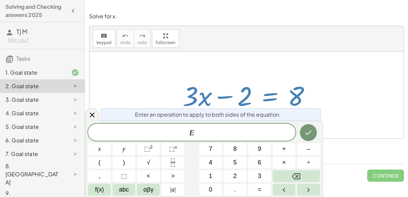
click at [288, 150] on button "+" at bounding box center [284, 149] width 23 height 12
click at [259, 179] on span "3" at bounding box center [259, 176] width 3 height 9
click at [98, 150] on span "x" at bounding box center [99, 149] width 3 height 9
click at [307, 132] on icon "Done" at bounding box center [308, 133] width 8 height 8
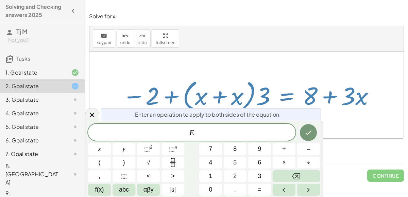
click at [311, 150] on button "–" at bounding box center [308, 149] width 23 height 12
click at [304, 174] on button "Backspace" at bounding box center [296, 177] width 47 height 12
click at [284, 149] on span "+" at bounding box center [284, 149] width 4 height 9
click at [258, 181] on button "3" at bounding box center [259, 177] width 23 height 12
click at [309, 134] on icon "Done" at bounding box center [308, 133] width 8 height 8
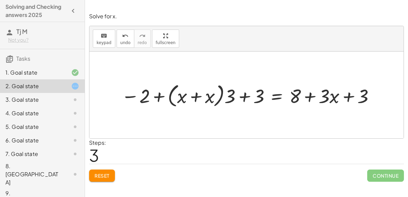
click at [99, 177] on span "Reset" at bounding box center [101, 176] width 15 height 6
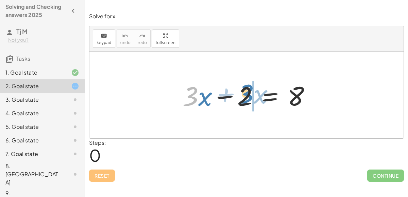
drag, startPoint x: 192, startPoint y: 94, endPoint x: 245, endPoint y: 90, distance: 53.5
click at [245, 90] on div at bounding box center [249, 95] width 140 height 35
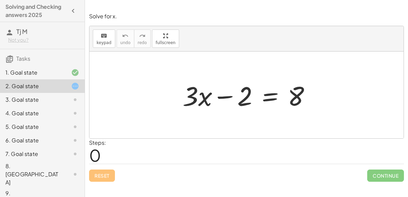
click at [228, 95] on div at bounding box center [249, 95] width 140 height 35
click at [261, 100] on div at bounding box center [249, 95] width 140 height 35
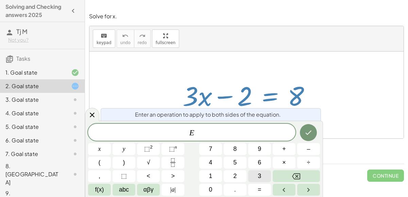
click at [259, 176] on span "3" at bounding box center [259, 176] width 3 height 9
click at [300, 180] on button "Backspace" at bounding box center [296, 177] width 47 height 12
click at [290, 153] on button "+" at bounding box center [284, 149] width 23 height 12
click at [262, 174] on button "3" at bounding box center [259, 177] width 23 height 12
click at [93, 149] on button "x" at bounding box center [99, 149] width 23 height 12
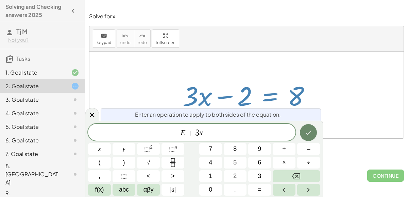
click at [309, 130] on icon "Done" at bounding box center [308, 133] width 8 height 8
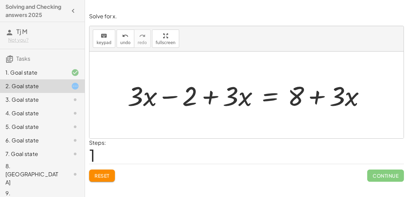
click at [102, 171] on button "Reset" at bounding box center [102, 176] width 26 height 12
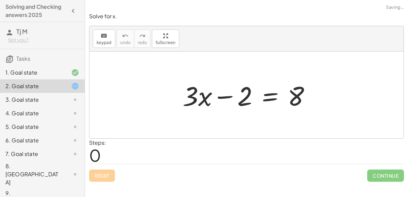
click at [104, 177] on div "Reset Continue" at bounding box center [246, 173] width 315 height 18
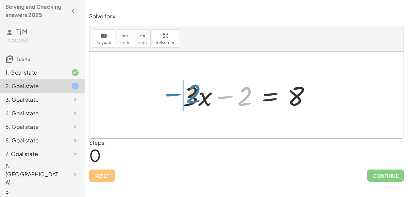
drag, startPoint x: 224, startPoint y: 98, endPoint x: 172, endPoint y: 95, distance: 51.7
click at [172, 95] on div "− 2 + · 3 · x − 2 = 8" at bounding box center [246, 95] width 149 height 38
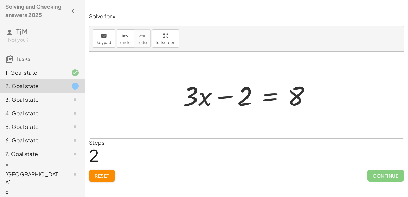
click at [268, 101] on div at bounding box center [249, 95] width 140 height 35
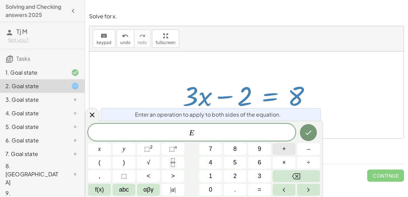
click at [281, 146] on button "+" at bounding box center [284, 149] width 23 height 12
click at [240, 174] on button "2" at bounding box center [235, 177] width 23 height 12
click at [308, 131] on icon "Done" at bounding box center [308, 133] width 8 height 8
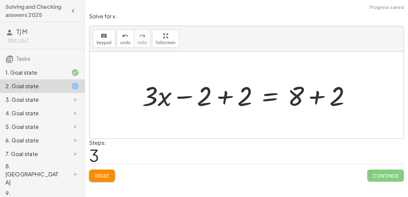
click at [229, 102] on div at bounding box center [249, 95] width 221 height 35
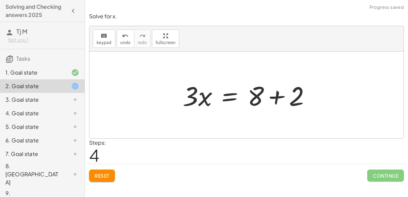
click at [278, 97] on div at bounding box center [249, 95] width 140 height 35
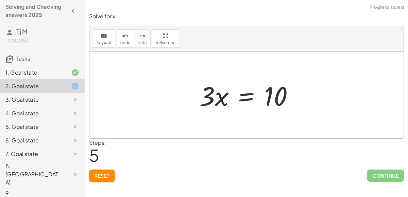
click at [245, 101] on div at bounding box center [249, 95] width 106 height 35
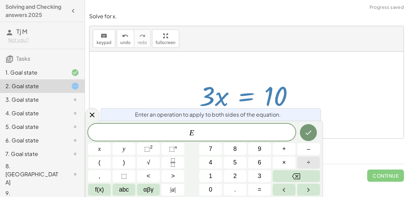
click at [308, 163] on span "÷" at bounding box center [308, 162] width 3 height 9
click at [262, 174] on button "3" at bounding box center [259, 177] width 23 height 12
click at [311, 133] on icon "Done" at bounding box center [308, 133] width 8 height 8
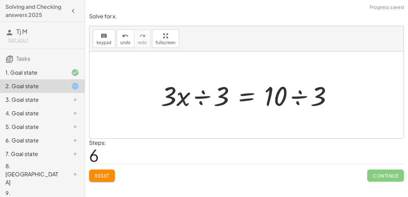
click at [204, 99] on div at bounding box center [249, 95] width 184 height 35
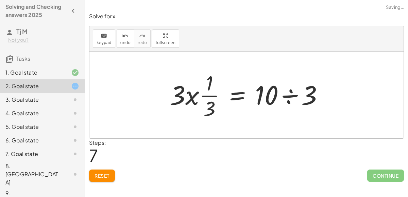
click at [284, 94] on div at bounding box center [249, 95] width 166 height 52
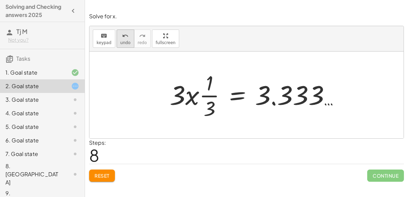
click at [124, 33] on icon "undo" at bounding box center [125, 36] width 6 height 8
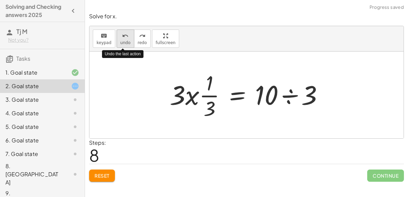
click at [124, 33] on icon "undo" at bounding box center [125, 36] width 6 height 8
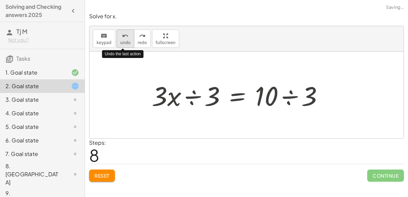
click at [124, 33] on icon "undo" at bounding box center [125, 36] width 6 height 8
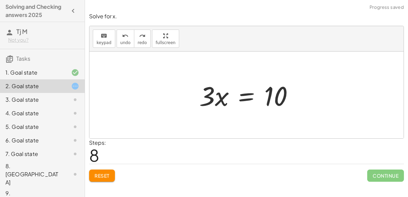
click at [242, 95] on div at bounding box center [249, 95] width 106 height 35
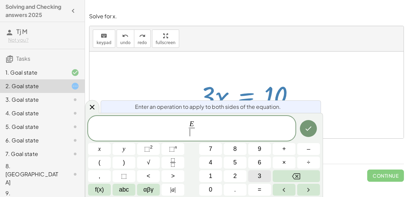
click at [256, 176] on button "3" at bounding box center [259, 177] width 23 height 12
click at [305, 134] on button "Done" at bounding box center [308, 128] width 17 height 17
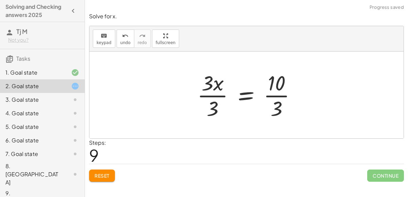
click at [203, 99] on div at bounding box center [249, 95] width 111 height 52
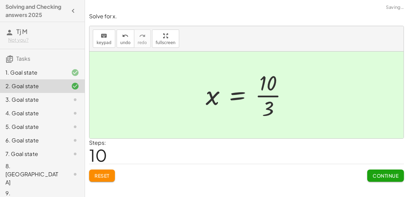
click at [267, 110] on div at bounding box center [249, 95] width 94 height 52
click at [383, 174] on span "Continue" at bounding box center [385, 176] width 26 height 6
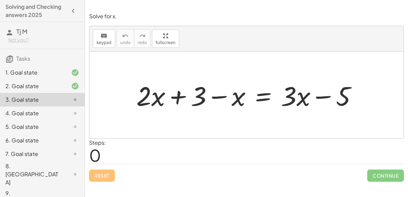
click at [177, 99] on div at bounding box center [249, 95] width 232 height 35
drag, startPoint x: 222, startPoint y: 98, endPoint x: 193, endPoint y: 95, distance: 29.7
click at [193, 95] on div at bounding box center [249, 95] width 232 height 35
click at [328, 98] on div at bounding box center [249, 95] width 232 height 35
click at [255, 96] on div at bounding box center [249, 95] width 232 height 35
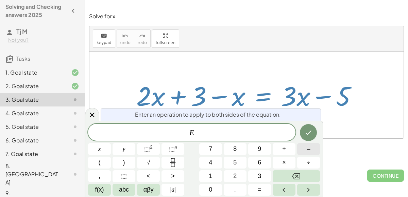
click at [308, 152] on span "–" at bounding box center [308, 149] width 3 height 9
click at [243, 164] on button "5" at bounding box center [235, 163] width 23 height 12
click at [311, 134] on icon "Done" at bounding box center [308, 133] width 8 height 8
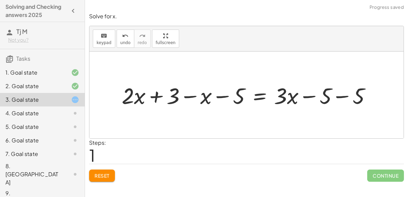
click at [344, 97] on div at bounding box center [248, 96] width 261 height 30
click at [311, 97] on div at bounding box center [236, 96] width 236 height 30
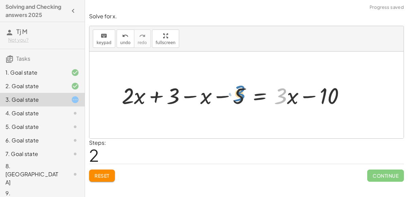
drag, startPoint x: 282, startPoint y: 95, endPoint x: 239, endPoint y: 92, distance: 43.2
click at [239, 92] on div at bounding box center [236, 96] width 236 height 30
click at [224, 97] on div at bounding box center [236, 96] width 236 height 30
click at [156, 95] on div at bounding box center [236, 96] width 236 height 30
click at [256, 99] on div at bounding box center [236, 96] width 236 height 30
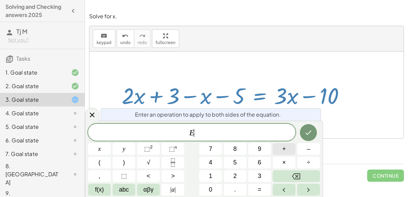
click at [289, 151] on button "+" at bounding box center [284, 149] width 23 height 12
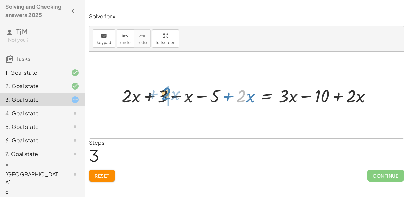
drag, startPoint x: 240, startPoint y: 94, endPoint x: 165, endPoint y: 92, distance: 75.2
click at [165, 92] on div at bounding box center [249, 95] width 262 height 24
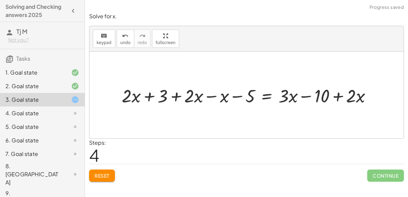
click at [177, 98] on div at bounding box center [249, 95] width 262 height 24
click at [142, 92] on div at bounding box center [249, 95] width 262 height 24
drag, startPoint x: 129, startPoint y: 93, endPoint x: 172, endPoint y: 93, distance: 43.2
click at [172, 93] on div at bounding box center [249, 95] width 262 height 24
click at [173, 94] on div at bounding box center [249, 95] width 262 height 24
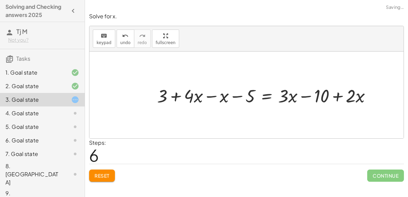
click at [176, 95] on div at bounding box center [267, 95] width 226 height 24
click at [215, 97] on div at bounding box center [267, 95] width 226 height 24
click at [236, 95] on div at bounding box center [279, 95] width 201 height 24
click at [266, 98] on div at bounding box center [279, 95] width 201 height 24
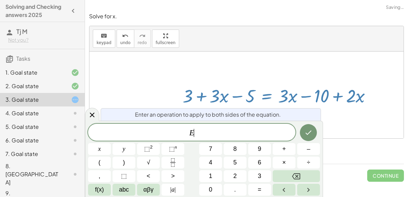
click at [299, 106] on div at bounding box center [279, 95] width 201 height 24
click at [99, 114] on div at bounding box center [92, 114] width 14 height 13
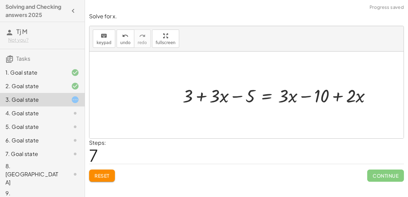
click at [302, 96] on div at bounding box center [279, 95] width 201 height 24
click at [336, 97] on div at bounding box center [279, 95] width 201 height 24
drag, startPoint x: 351, startPoint y: 97, endPoint x: 324, endPoint y: 98, distance: 26.5
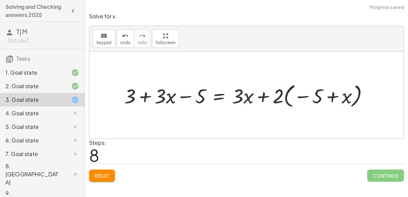
click at [333, 94] on div at bounding box center [249, 95] width 257 height 29
click at [316, 96] on div at bounding box center [249, 95] width 257 height 29
click at [257, 95] on div at bounding box center [249, 95] width 257 height 29
drag, startPoint x: 279, startPoint y: 97, endPoint x: 249, endPoint y: 96, distance: 29.6
click at [249, 96] on div at bounding box center [249, 95] width 257 height 29
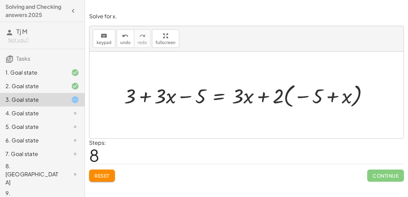
click at [146, 95] on div at bounding box center [249, 95] width 257 height 29
drag, startPoint x: 147, startPoint y: 95, endPoint x: 196, endPoint y: 94, distance: 49.3
click at [196, 94] on div at bounding box center [249, 95] width 257 height 29
click at [177, 95] on div at bounding box center [249, 95] width 257 height 29
click at [133, 96] on div at bounding box center [249, 95] width 257 height 29
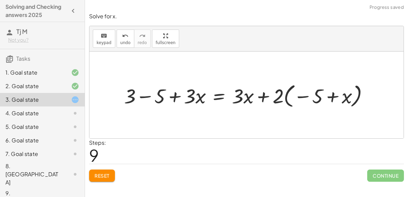
click at [139, 96] on div at bounding box center [249, 95] width 257 height 29
click at [172, 97] on div at bounding box center [253, 95] width 242 height 29
drag, startPoint x: 163, startPoint y: 98, endPoint x: 220, endPoint y: 97, distance: 56.8
click at [220, 97] on div at bounding box center [253, 95] width 242 height 29
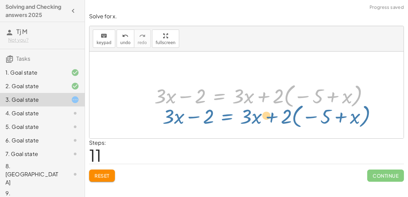
drag, startPoint x: 220, startPoint y: 97, endPoint x: 227, endPoint y: 116, distance: 20.6
click at [227, 116] on div "+ · 2 · x + 3 − x = + · 3 · x − 5 + · 2 · x + 3 − x − 5 = + · 3 · x − 5 − 5 + ·…" at bounding box center [246, 95] width 314 height 87
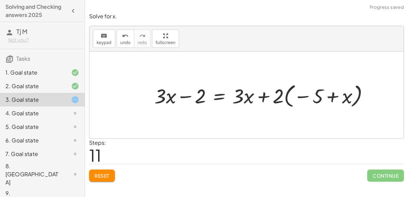
click at [240, 100] on div at bounding box center [264, 95] width 227 height 29
click at [271, 99] on div at bounding box center [264, 95] width 227 height 29
click at [267, 99] on div at bounding box center [264, 95] width 227 height 29
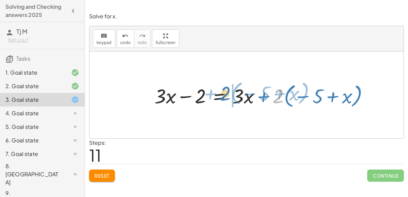
drag, startPoint x: 277, startPoint y: 98, endPoint x: 228, endPoint y: 97, distance: 48.6
click at [228, 97] on div at bounding box center [264, 95] width 227 height 29
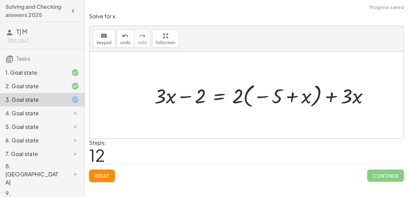
click at [286, 100] on div at bounding box center [264, 95] width 227 height 29
drag, startPoint x: 345, startPoint y: 96, endPoint x: 294, endPoint y: 94, distance: 51.0
click at [294, 94] on div at bounding box center [264, 95] width 227 height 29
click at [332, 95] on div at bounding box center [264, 95] width 227 height 29
drag, startPoint x: 266, startPoint y: 96, endPoint x: 338, endPoint y: 93, distance: 71.8
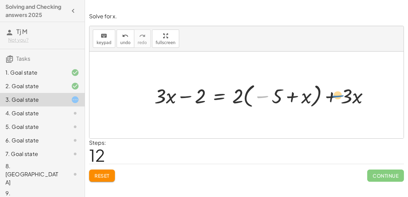
click at [338, 93] on div at bounding box center [264, 95] width 227 height 29
drag, startPoint x: 267, startPoint y: 95, endPoint x: 260, endPoint y: 95, distance: 7.2
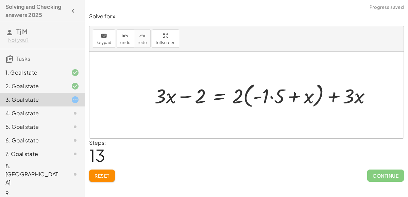
click at [263, 95] on div at bounding box center [265, 95] width 229 height 30
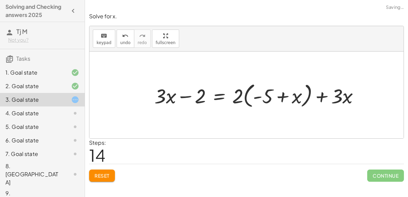
click at [282, 97] on div at bounding box center [259, 95] width 217 height 30
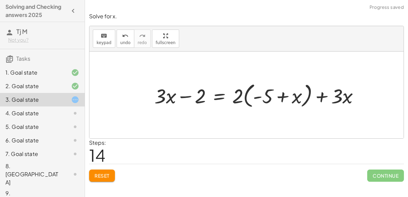
click at [282, 97] on div at bounding box center [259, 95] width 217 height 30
drag, startPoint x: 289, startPoint y: 94, endPoint x: 359, endPoint y: 92, distance: 70.4
click at [359, 92] on div at bounding box center [259, 95] width 217 height 30
click at [322, 93] on div at bounding box center [259, 95] width 217 height 30
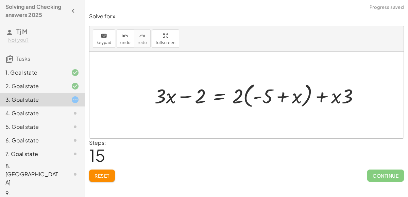
click at [281, 95] on div at bounding box center [259, 95] width 217 height 30
click at [258, 95] on div at bounding box center [259, 95] width 217 height 30
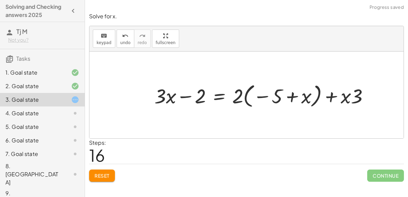
click at [267, 96] on div at bounding box center [264, 95] width 227 height 29
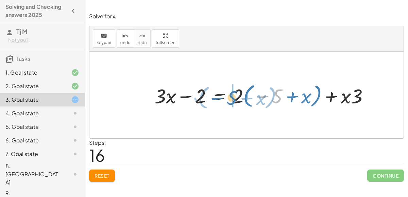
drag, startPoint x: 281, startPoint y: 99, endPoint x: 237, endPoint y: 101, distance: 44.6
click at [237, 101] on div at bounding box center [264, 95] width 227 height 29
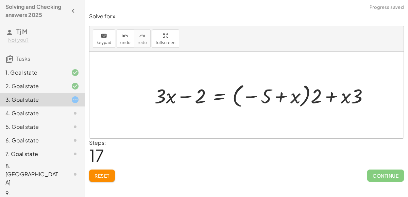
click at [331, 95] on div at bounding box center [264, 95] width 227 height 29
drag, startPoint x: 355, startPoint y: 98, endPoint x: 344, endPoint y: 97, distance: 10.9
click at [344, 97] on div at bounding box center [264, 95] width 227 height 29
drag, startPoint x: 345, startPoint y: 97, endPoint x: 362, endPoint y: 97, distance: 16.7
click at [332, 95] on div at bounding box center [264, 95] width 227 height 29
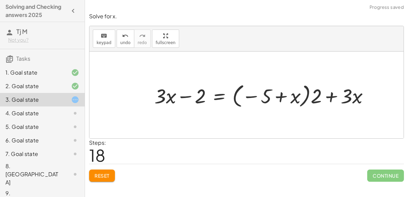
click at [333, 96] on div at bounding box center [264, 95] width 227 height 29
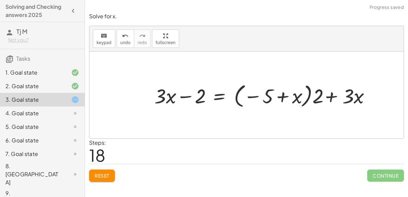
click at [333, 96] on div at bounding box center [264, 95] width 227 height 29
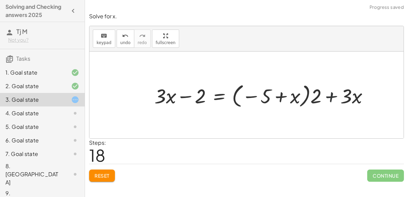
click at [333, 96] on div at bounding box center [264, 95] width 227 height 29
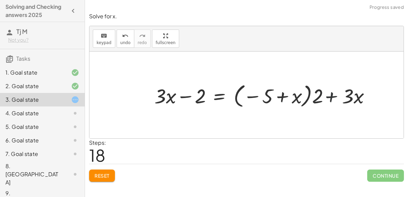
click at [333, 96] on div at bounding box center [264, 95] width 227 height 29
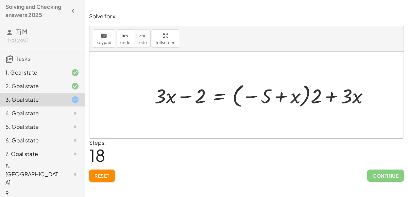
click at [278, 94] on div at bounding box center [264, 95] width 227 height 29
click at [190, 97] on div at bounding box center [264, 95] width 227 height 29
drag, startPoint x: 198, startPoint y: 98, endPoint x: 158, endPoint y: 98, distance: 40.1
click at [158, 98] on div at bounding box center [264, 95] width 227 height 29
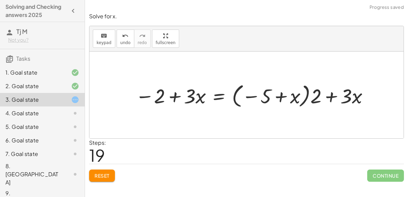
click at [176, 99] on div at bounding box center [253, 95] width 242 height 29
click at [175, 98] on div at bounding box center [253, 95] width 242 height 29
click at [175, 97] on div at bounding box center [253, 95] width 242 height 29
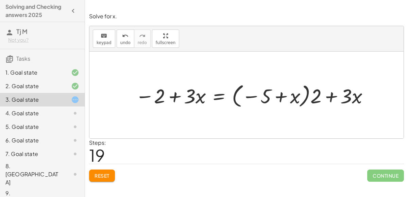
click at [175, 97] on div at bounding box center [253, 95] width 242 height 29
click at [220, 96] on div at bounding box center [253, 95] width 242 height 29
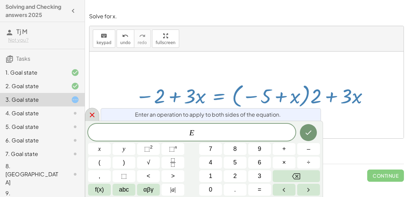
click at [97, 119] on div at bounding box center [92, 114] width 14 height 13
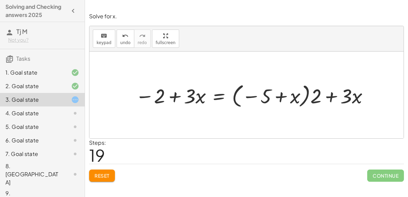
click at [176, 95] on div at bounding box center [253, 95] width 242 height 29
drag, startPoint x: 161, startPoint y: 97, endPoint x: 216, endPoint y: 98, distance: 55.4
click at [216, 98] on div at bounding box center [253, 95] width 242 height 29
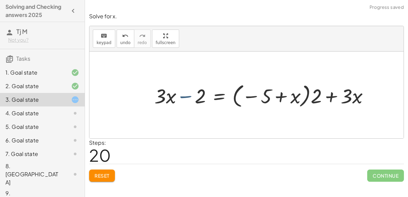
click at [186, 97] on div at bounding box center [264, 95] width 227 height 29
click at [184, 95] on div at bounding box center [264, 95] width 227 height 29
drag, startPoint x: 184, startPoint y: 95, endPoint x: 136, endPoint y: 98, distance: 48.6
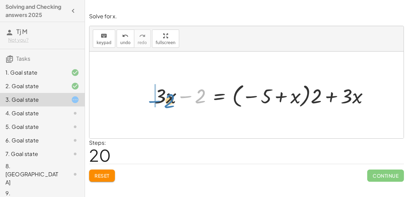
click at [136, 98] on div "+ · 2 · x + 3 − x = + · 3 · x − 5 + · 2 · x + 3 − x − 5 = + · 3 · x − 5 − 5 + ·…" at bounding box center [246, 95] width 314 height 87
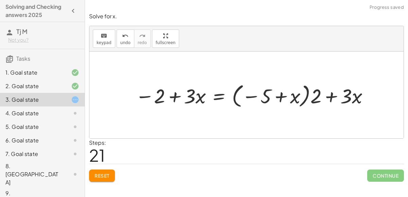
click at [176, 95] on div at bounding box center [253, 95] width 242 height 29
drag, startPoint x: 189, startPoint y: 96, endPoint x: 155, endPoint y: 94, distance: 34.4
click at [155, 94] on div at bounding box center [253, 95] width 242 height 29
click at [184, 97] on div at bounding box center [264, 95] width 227 height 29
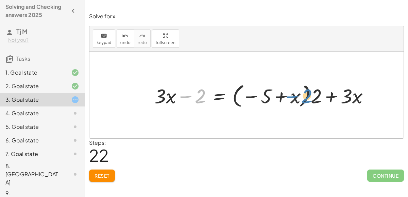
drag, startPoint x: 189, startPoint y: 96, endPoint x: 294, endPoint y: 96, distance: 105.7
click at [294, 96] on div at bounding box center [264, 95] width 227 height 29
click at [329, 98] on div at bounding box center [264, 95] width 227 height 29
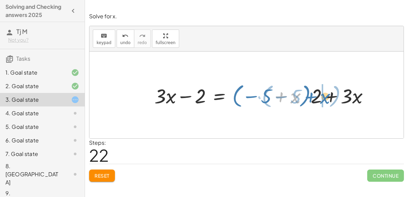
drag, startPoint x: 297, startPoint y: 97, endPoint x: 326, endPoint y: 98, distance: 29.2
click at [326, 98] on div at bounding box center [264, 95] width 227 height 29
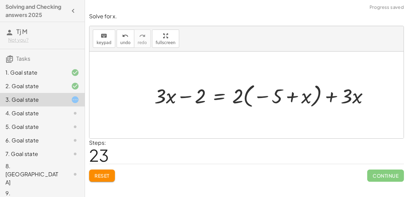
click at [295, 98] on div at bounding box center [264, 95] width 227 height 29
click at [293, 98] on div at bounding box center [264, 95] width 227 height 29
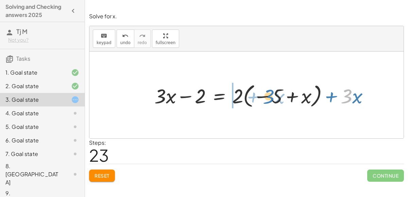
drag, startPoint x: 348, startPoint y: 100, endPoint x: 271, endPoint y: 100, distance: 77.5
click at [271, 100] on div at bounding box center [264, 95] width 227 height 29
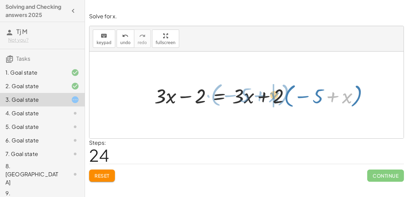
drag, startPoint x: 333, startPoint y: 97, endPoint x: 260, endPoint y: 96, distance: 73.4
click at [260, 96] on div at bounding box center [264, 95] width 227 height 29
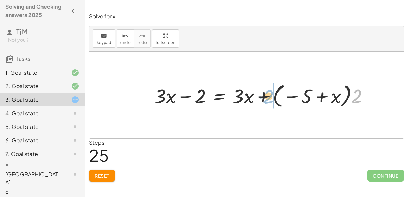
drag, startPoint x: 358, startPoint y: 98, endPoint x: 270, endPoint y: 98, distance: 87.7
click at [270, 98] on div at bounding box center [264, 95] width 227 height 29
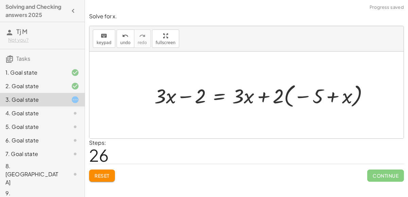
click at [328, 98] on div at bounding box center [264, 95] width 227 height 29
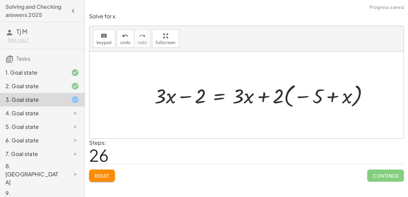
click at [328, 98] on div at bounding box center [264, 95] width 227 height 29
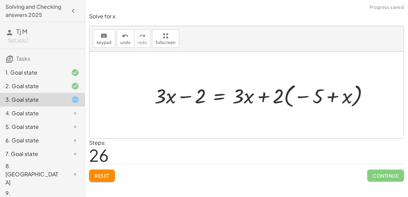
click at [328, 98] on div at bounding box center [264, 95] width 227 height 29
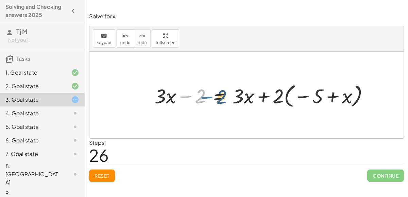
drag, startPoint x: 184, startPoint y: 94, endPoint x: 207, endPoint y: 93, distance: 22.8
click at [207, 93] on div at bounding box center [264, 95] width 227 height 29
drag, startPoint x: 163, startPoint y: 94, endPoint x: 186, endPoint y: 94, distance: 22.4
click at [186, 94] on div at bounding box center [264, 95] width 227 height 29
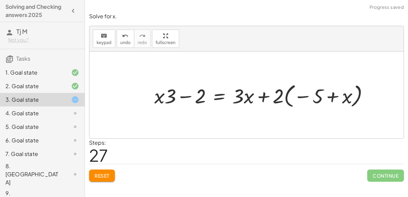
click at [186, 97] on div at bounding box center [264, 95] width 227 height 29
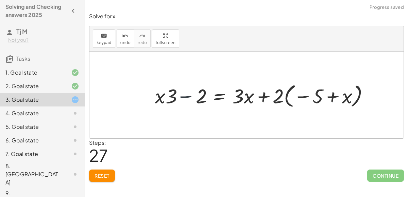
click at [186, 97] on div at bounding box center [264, 95] width 227 height 29
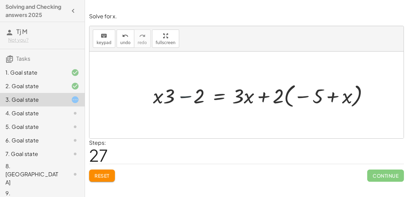
click at [186, 97] on div at bounding box center [264, 95] width 227 height 29
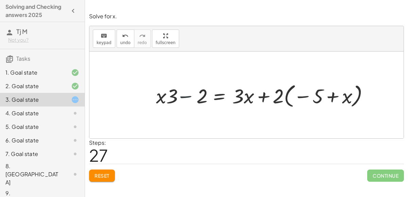
click at [186, 97] on div at bounding box center [264, 95] width 227 height 29
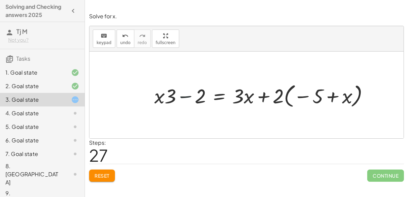
click at [186, 97] on div at bounding box center [264, 95] width 227 height 29
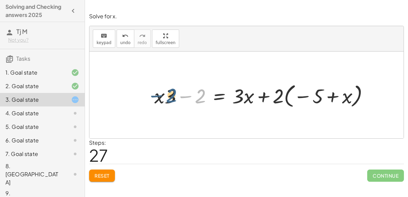
drag, startPoint x: 199, startPoint y: 97, endPoint x: 169, endPoint y: 97, distance: 30.6
click at [169, 97] on div at bounding box center [264, 95] width 227 height 29
click at [241, 94] on div at bounding box center [264, 95] width 227 height 29
click at [264, 97] on div at bounding box center [264, 95] width 227 height 29
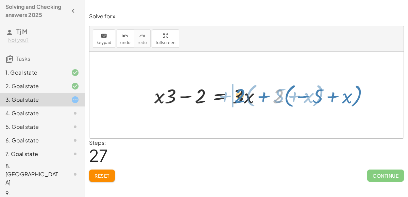
drag, startPoint x: 277, startPoint y: 97, endPoint x: 239, endPoint y: 98, distance: 38.1
click at [239, 98] on div at bounding box center [264, 95] width 227 height 29
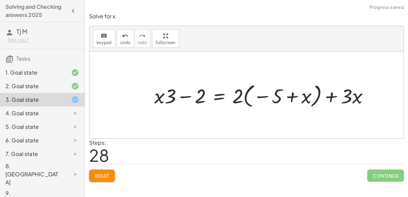
click at [291, 95] on div at bounding box center [264, 95] width 227 height 29
click at [324, 97] on div at bounding box center [264, 95] width 227 height 29
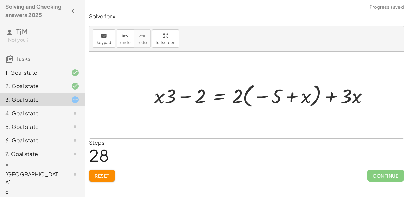
click at [324, 97] on div at bounding box center [264, 95] width 227 height 29
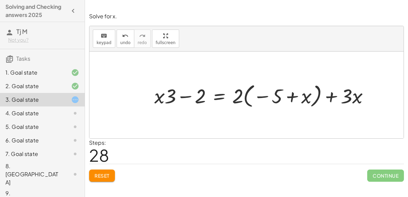
click at [324, 97] on div at bounding box center [264, 95] width 227 height 29
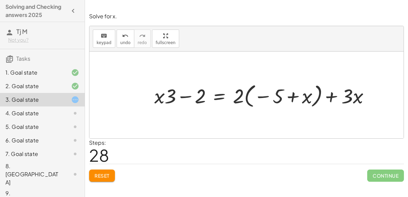
click at [324, 97] on div at bounding box center [264, 95] width 227 height 29
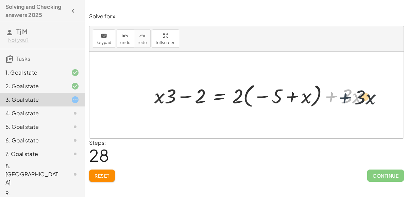
drag, startPoint x: 333, startPoint y: 98, endPoint x: 352, endPoint y: 99, distance: 18.4
click at [352, 99] on div at bounding box center [264, 95] width 227 height 29
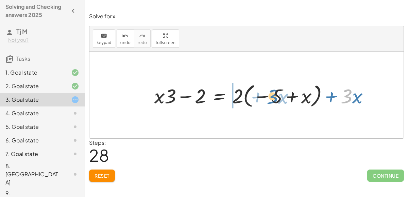
drag, startPoint x: 351, startPoint y: 99, endPoint x: 274, endPoint y: 98, distance: 77.5
click at [274, 98] on div at bounding box center [264, 95] width 227 height 29
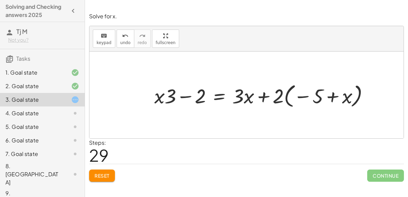
click at [110, 177] on button "Reset" at bounding box center [102, 176] width 26 height 12
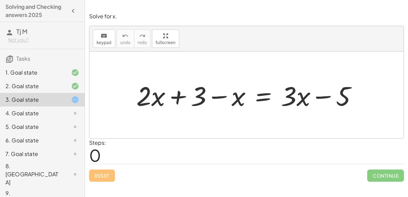
click at [171, 102] on div at bounding box center [249, 95] width 232 height 35
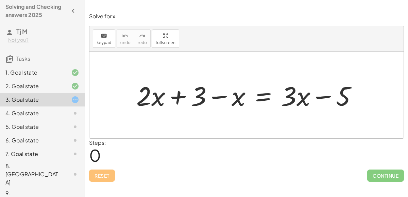
click at [213, 102] on div at bounding box center [249, 95] width 232 height 35
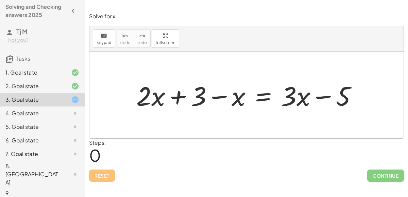
click at [213, 102] on div at bounding box center [249, 95] width 232 height 35
click at [314, 100] on div at bounding box center [249, 95] width 232 height 35
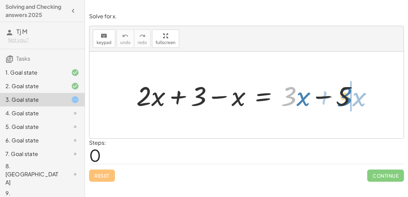
drag, startPoint x: 292, startPoint y: 99, endPoint x: 350, endPoint y: 99, distance: 58.1
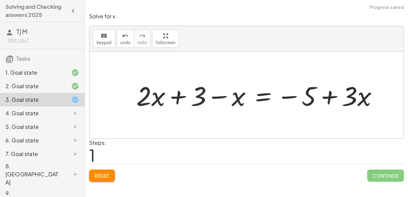
click at [333, 99] on div at bounding box center [260, 95] width 254 height 35
click at [212, 98] on div at bounding box center [260, 95] width 254 height 35
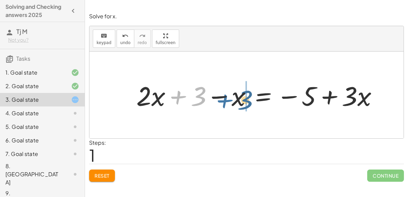
drag, startPoint x: 183, startPoint y: 97, endPoint x: 237, endPoint y: 101, distance: 54.2
click at [237, 101] on div at bounding box center [260, 95] width 254 height 35
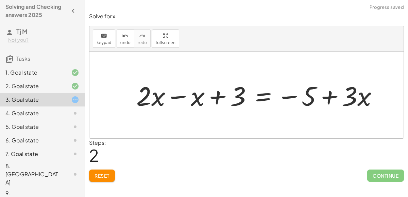
click at [223, 96] on div at bounding box center [260, 95] width 254 height 35
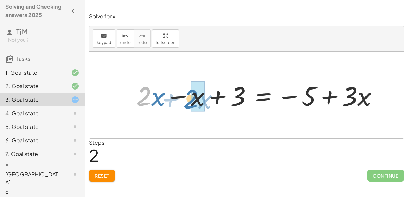
drag, startPoint x: 146, startPoint y: 93, endPoint x: 189, endPoint y: 93, distance: 42.5
click at [189, 93] on div at bounding box center [260, 95] width 254 height 35
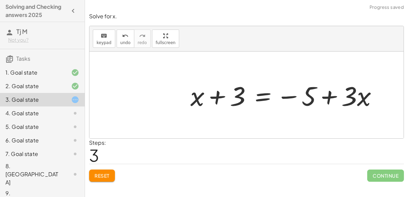
click at [209, 98] on div at bounding box center [286, 95] width 199 height 35
click at [223, 98] on div at bounding box center [286, 95] width 199 height 35
drag, startPoint x: 238, startPoint y: 98, endPoint x: 246, endPoint y: 98, distance: 7.5
click at [246, 98] on div at bounding box center [286, 95] width 199 height 35
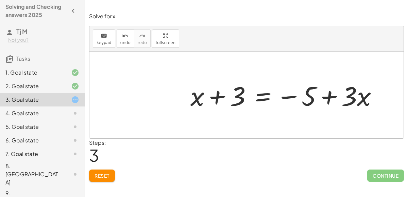
click at [267, 97] on div at bounding box center [286, 95] width 199 height 35
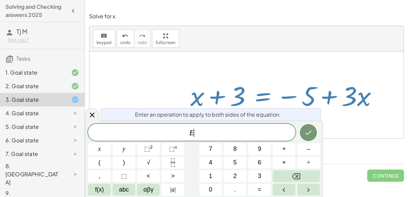
click at [283, 86] on div at bounding box center [286, 95] width 199 height 35
click at [96, 113] on div at bounding box center [92, 114] width 14 height 13
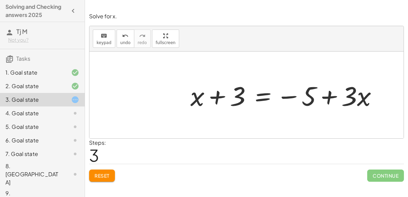
click at [323, 105] on div at bounding box center [286, 95] width 199 height 35
click at [326, 102] on div at bounding box center [286, 95] width 199 height 35
drag, startPoint x: 303, startPoint y: 95, endPoint x: 362, endPoint y: 94, distance: 59.1
click at [362, 94] on div at bounding box center [286, 95] width 199 height 35
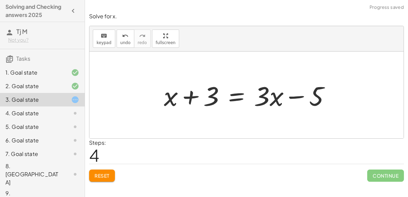
click at [323, 94] on div at bounding box center [249, 95] width 178 height 35
click at [294, 95] on div at bounding box center [249, 95] width 178 height 35
click at [235, 99] on div at bounding box center [249, 95] width 178 height 35
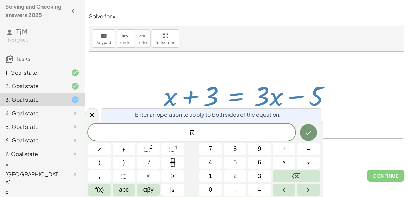
click at [139, 117] on span "Enter an operation to apply to both sides of the equation." at bounding box center [208, 115] width 146 height 8
click at [312, 152] on button "–" at bounding box center [308, 149] width 23 height 12
click at [306, 174] on button "Backspace" at bounding box center [296, 177] width 47 height 12
click at [288, 152] on button "+" at bounding box center [284, 149] width 23 height 12
click at [244, 178] on button "2" at bounding box center [235, 177] width 23 height 12
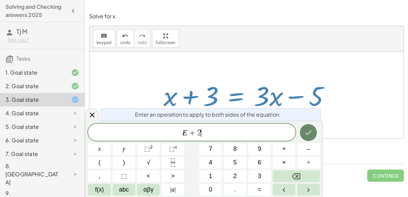
click at [309, 131] on icon "Done" at bounding box center [308, 133] width 8 height 8
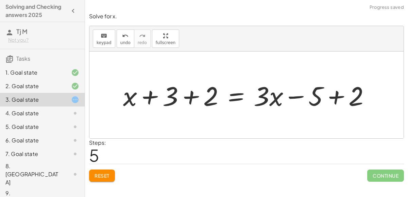
click at [340, 98] on div at bounding box center [249, 95] width 259 height 35
click at [288, 97] on div at bounding box center [230, 95] width 220 height 35
click at [187, 95] on div at bounding box center [230, 95] width 220 height 35
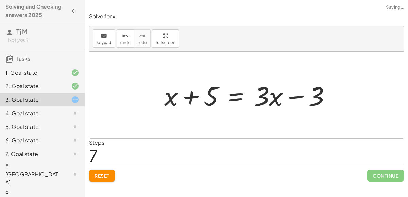
click at [194, 95] on div at bounding box center [250, 95] width 178 height 35
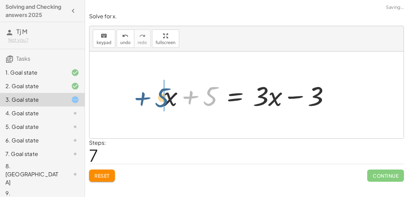
drag, startPoint x: 211, startPoint y: 97, endPoint x: 164, endPoint y: 99, distance: 46.9
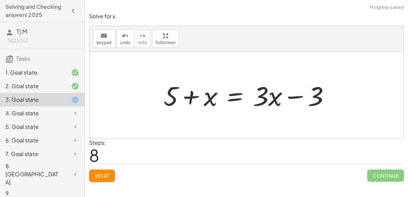
click at [188, 96] on div at bounding box center [249, 95] width 178 height 35
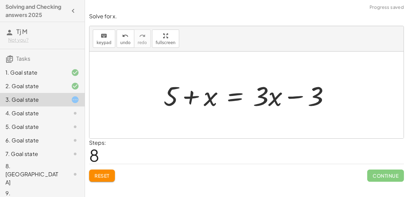
click at [188, 96] on div at bounding box center [249, 95] width 178 height 35
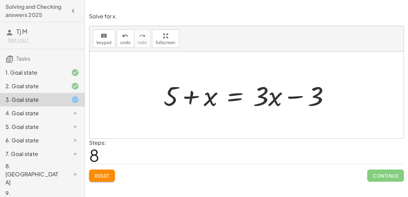
click at [262, 98] on div at bounding box center [249, 95] width 178 height 35
drag, startPoint x: 262, startPoint y: 98, endPoint x: 281, endPoint y: 99, distance: 19.4
click at [281, 99] on div at bounding box center [249, 95] width 178 height 35
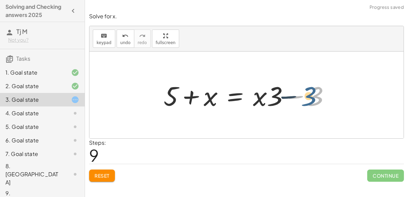
click at [314, 98] on div at bounding box center [249, 95] width 178 height 35
click at [299, 97] on div at bounding box center [249, 95] width 178 height 35
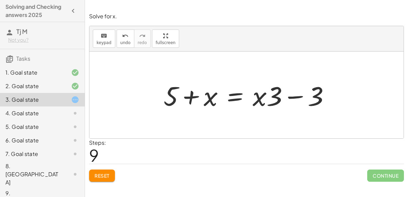
click at [299, 97] on div at bounding box center [249, 95] width 178 height 35
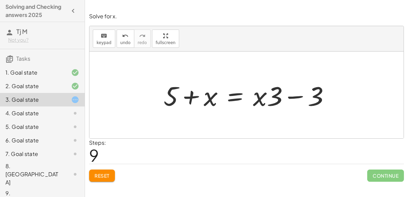
click at [299, 97] on div at bounding box center [249, 95] width 178 height 35
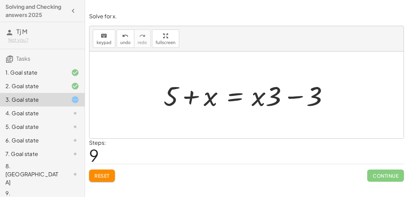
click at [299, 97] on div at bounding box center [249, 95] width 178 height 35
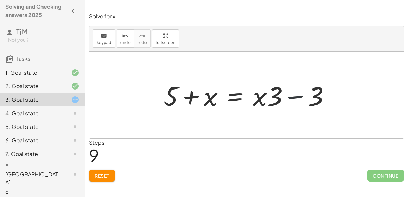
click at [299, 97] on div at bounding box center [249, 95] width 178 height 35
click at [263, 101] on div at bounding box center [249, 95] width 178 height 35
drag, startPoint x: 270, startPoint y: 100, endPoint x: 311, endPoint y: 105, distance: 41.8
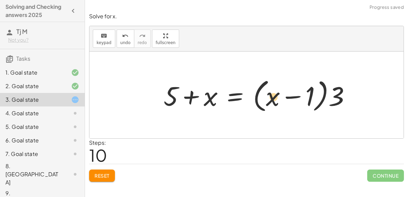
drag, startPoint x: 295, startPoint y: 99, endPoint x: 275, endPoint y: 100, distance: 20.8
click at [275, 100] on div at bounding box center [259, 95] width 199 height 39
drag, startPoint x: 274, startPoint y: 99, endPoint x: 323, endPoint y: 94, distance: 49.5
click at [323, 94] on div at bounding box center [259, 95] width 199 height 39
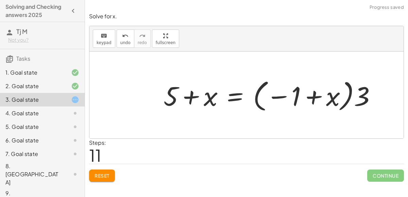
click at [311, 100] on div at bounding box center [272, 95] width 225 height 38
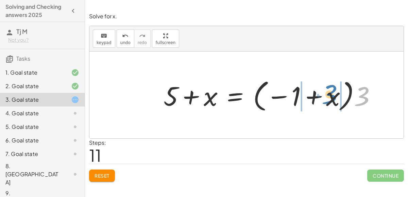
drag, startPoint x: 366, startPoint y: 100, endPoint x: 334, endPoint y: 98, distance: 32.3
click at [334, 98] on div at bounding box center [272, 95] width 225 height 38
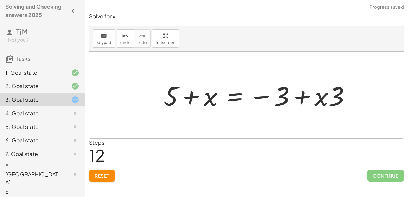
click at [302, 98] on div at bounding box center [259, 95] width 199 height 35
drag, startPoint x: 336, startPoint y: 102, endPoint x: 318, endPoint y: 99, distance: 18.6
click at [318, 99] on div at bounding box center [259, 95] width 199 height 35
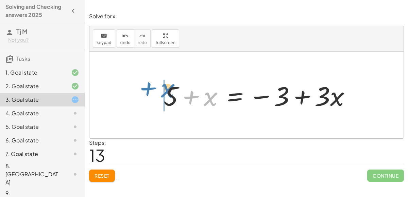
drag, startPoint x: 210, startPoint y: 98, endPoint x: 171, endPoint y: 91, distance: 39.9
click at [171, 91] on div at bounding box center [259, 95] width 199 height 35
click at [185, 96] on div at bounding box center [259, 95] width 199 height 35
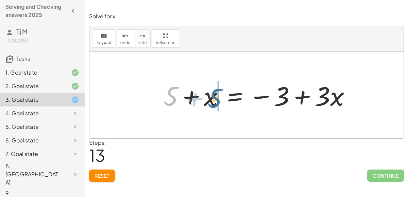
drag, startPoint x: 163, startPoint y: 97, endPoint x: 214, endPoint y: 100, distance: 50.7
click at [214, 100] on div at bounding box center [259, 95] width 199 height 35
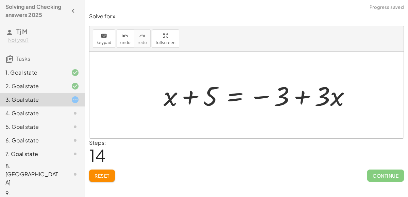
click at [193, 95] on div at bounding box center [259, 95] width 199 height 35
click at [298, 95] on div at bounding box center [259, 95] width 199 height 35
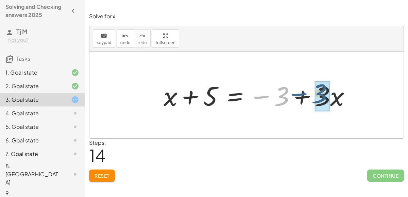
drag, startPoint x: 258, startPoint y: 95, endPoint x: 300, endPoint y: 94, distance: 42.2
click at [300, 94] on div at bounding box center [259, 95] width 199 height 35
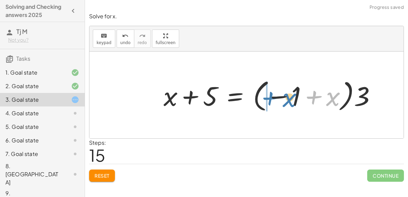
drag, startPoint x: 311, startPoint y: 94, endPoint x: 264, endPoint y: 95, distance: 46.9
click at [264, 95] on div at bounding box center [272, 95] width 225 height 38
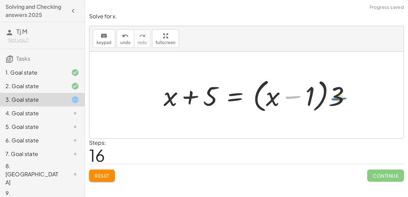
drag, startPoint x: 292, startPoint y: 94, endPoint x: 343, endPoint y: 94, distance: 50.6
click at [343, 94] on div at bounding box center [259, 95] width 199 height 39
drag, startPoint x: 309, startPoint y: 98, endPoint x: 277, endPoint y: 103, distance: 32.3
click at [277, 103] on div at bounding box center [259, 95] width 199 height 39
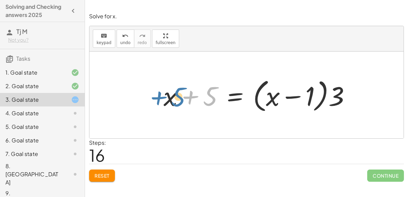
drag, startPoint x: 212, startPoint y: 98, endPoint x: 174, endPoint y: 98, distance: 38.1
click at [174, 98] on div at bounding box center [259, 95] width 199 height 39
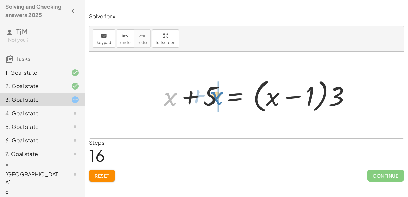
drag, startPoint x: 169, startPoint y: 98, endPoint x: 214, endPoint y: 96, distance: 44.9
click at [214, 96] on div at bounding box center [259, 95] width 199 height 39
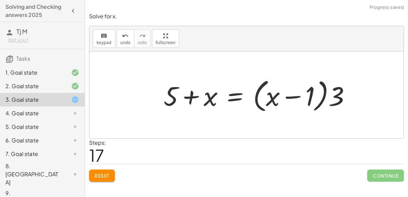
click at [191, 96] on div at bounding box center [259, 95] width 199 height 39
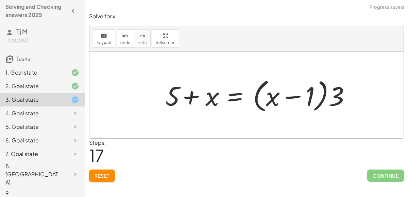
click at [191, 96] on div at bounding box center [259, 95] width 199 height 39
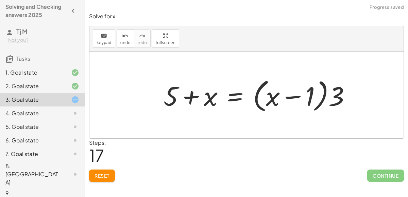
click at [191, 96] on div at bounding box center [259, 95] width 199 height 39
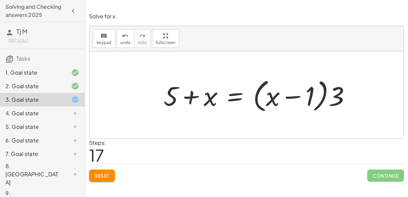
click at [191, 96] on div at bounding box center [259, 95] width 199 height 39
click at [110, 174] on button "Reset" at bounding box center [102, 176] width 26 height 12
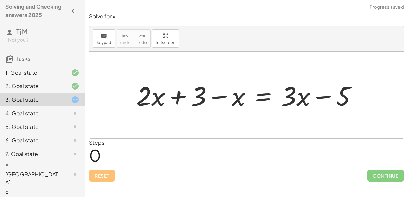
click at [72, 93] on div "1. Goal state" at bounding box center [42, 100] width 85 height 14
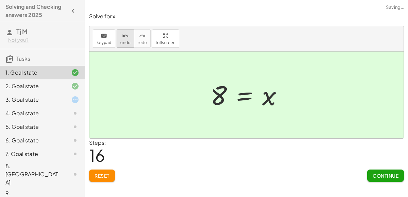
click at [120, 42] on span "undo" at bounding box center [125, 42] width 10 height 5
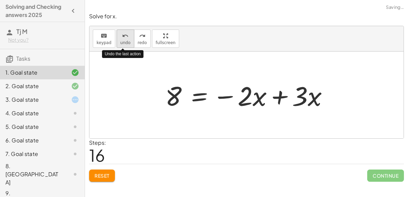
click at [120, 42] on span "undo" at bounding box center [125, 42] width 10 height 5
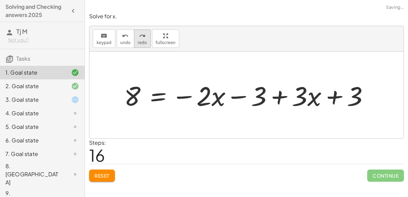
click at [138, 40] on span "redo" at bounding box center [142, 42] width 9 height 5
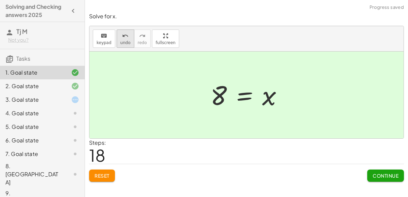
click at [123, 43] on span "undo" at bounding box center [125, 42] width 10 height 5
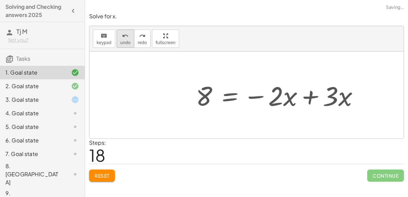
click at [123, 43] on span "undo" at bounding box center [125, 42] width 10 height 5
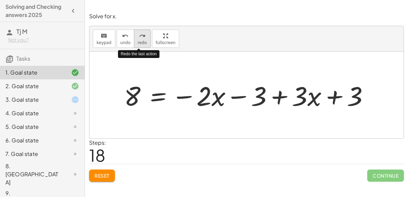
click at [138, 41] on span "redo" at bounding box center [142, 42] width 9 height 5
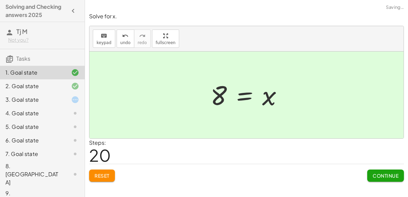
click at [379, 173] on span "Continue" at bounding box center [385, 176] width 26 height 6
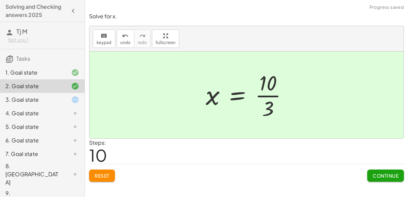
click at [381, 175] on span "Continue" at bounding box center [385, 176] width 26 height 6
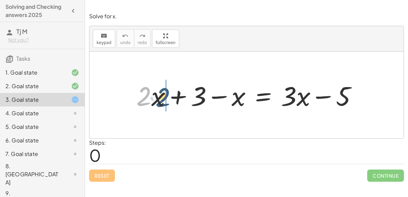
drag, startPoint x: 147, startPoint y: 95, endPoint x: 169, endPoint y: 95, distance: 21.8
click at [169, 95] on div at bounding box center [249, 95] width 232 height 35
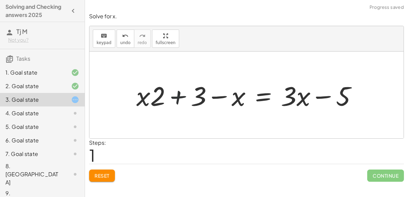
click at [183, 94] on div at bounding box center [249, 95] width 232 height 35
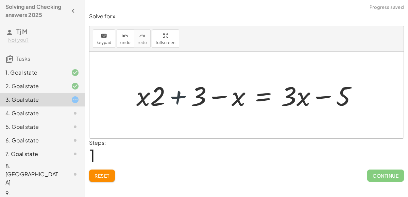
click at [183, 94] on div at bounding box center [249, 95] width 232 height 35
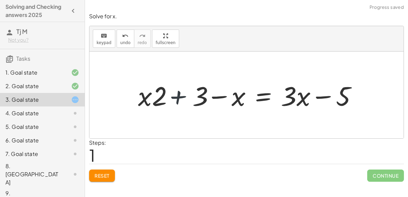
click at [183, 94] on div at bounding box center [249, 95] width 232 height 35
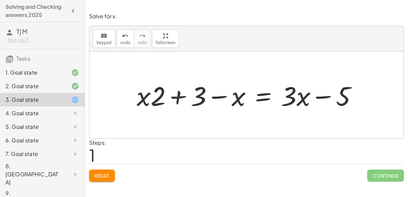
click at [183, 94] on div at bounding box center [249, 95] width 232 height 35
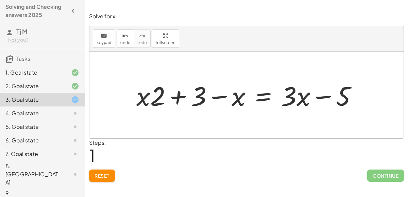
click at [183, 94] on div at bounding box center [249, 95] width 232 height 35
click at [182, 92] on div at bounding box center [249, 95] width 232 height 35
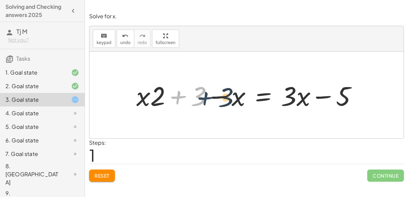
drag, startPoint x: 182, startPoint y: 92, endPoint x: 211, endPoint y: 93, distance: 28.9
click at [211, 93] on div at bounding box center [249, 95] width 232 height 35
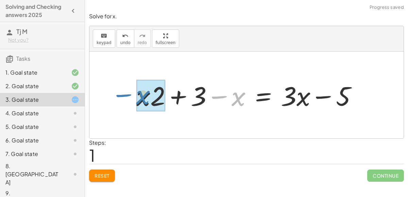
drag, startPoint x: 235, startPoint y: 97, endPoint x: 143, endPoint y: 95, distance: 91.4
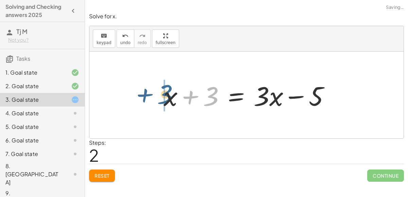
drag, startPoint x: 216, startPoint y: 102, endPoint x: 171, endPoint y: 101, distance: 44.5
click at [171, 101] on div at bounding box center [249, 95] width 178 height 35
click at [187, 98] on div at bounding box center [249, 95] width 178 height 35
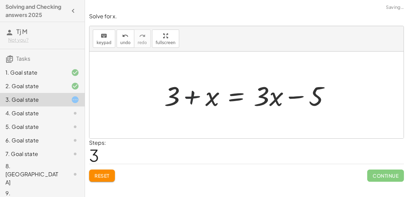
click at [187, 98] on div at bounding box center [249, 95] width 178 height 35
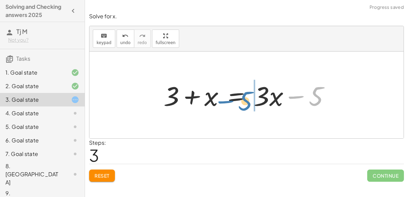
drag, startPoint x: 294, startPoint y: 96, endPoint x: 227, endPoint y: 99, distance: 67.7
click at [227, 99] on div at bounding box center [249, 95] width 178 height 35
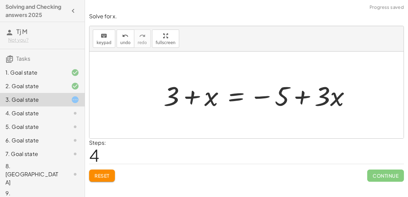
click at [300, 95] on div at bounding box center [259, 95] width 199 height 35
drag, startPoint x: 325, startPoint y: 101, endPoint x: 344, endPoint y: 104, distance: 19.7
click at [306, 98] on div at bounding box center [259, 95] width 199 height 35
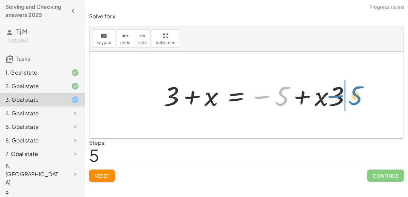
drag, startPoint x: 284, startPoint y: 96, endPoint x: 358, endPoint y: 94, distance: 73.4
click at [358, 94] on div at bounding box center [259, 95] width 199 height 35
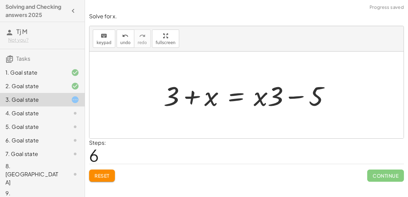
click at [301, 97] on div at bounding box center [249, 95] width 178 height 35
drag, startPoint x: 253, startPoint y: 96, endPoint x: 259, endPoint y: 98, distance: 6.1
click at [259, 98] on div at bounding box center [249, 95] width 178 height 35
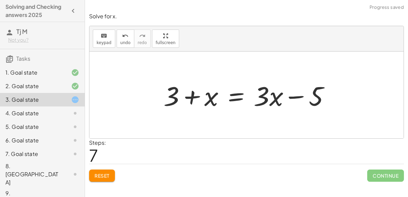
click at [294, 97] on div at bounding box center [249, 95] width 178 height 35
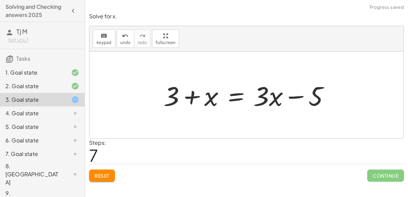
click at [294, 97] on div at bounding box center [249, 95] width 178 height 35
click at [193, 102] on div at bounding box center [249, 95] width 178 height 35
drag, startPoint x: 207, startPoint y: 101, endPoint x: 168, endPoint y: 100, distance: 39.8
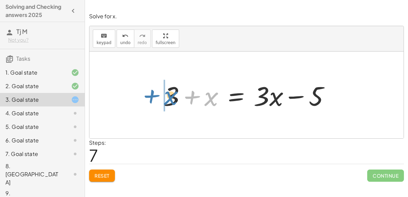
click at [168, 100] on div at bounding box center [249, 95] width 178 height 35
drag, startPoint x: 170, startPoint y: 99, endPoint x: 223, endPoint y: 100, distance: 52.7
click at [223, 100] on div at bounding box center [249, 95] width 178 height 35
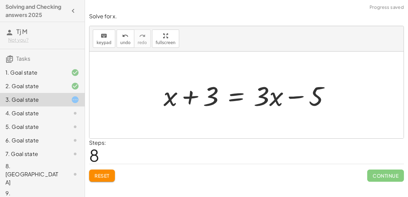
click at [187, 99] on div at bounding box center [249, 95] width 178 height 35
click at [71, 73] on icon at bounding box center [75, 73] width 8 height 8
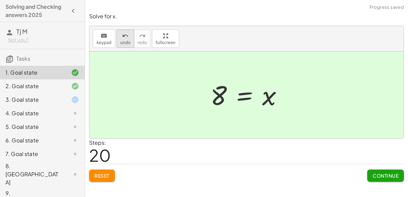
click at [120, 44] on span "undo" at bounding box center [125, 42] width 10 height 5
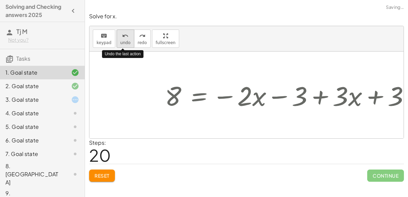
click at [120, 44] on span "undo" at bounding box center [125, 42] width 10 height 5
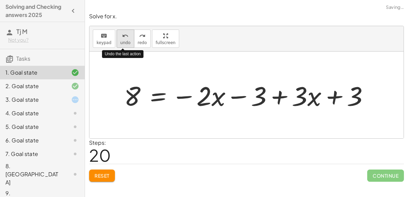
click at [120, 44] on span "undo" at bounding box center [125, 42] width 10 height 5
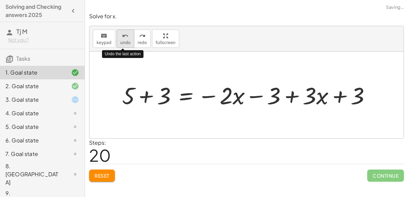
click at [120, 44] on span "undo" at bounding box center [125, 42] width 10 height 5
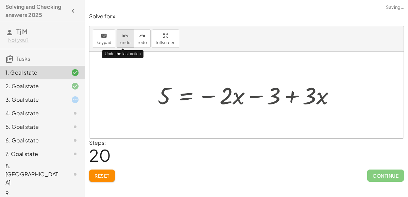
click at [120, 44] on span "undo" at bounding box center [125, 42] width 10 height 5
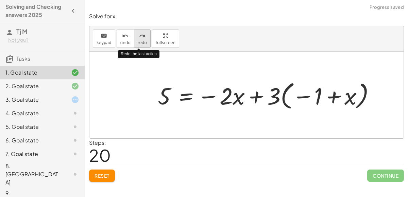
click at [139, 37] on icon "redo" at bounding box center [142, 36] width 6 height 8
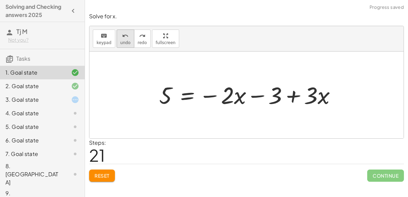
click at [126, 39] on div "undo" at bounding box center [125, 36] width 10 height 8
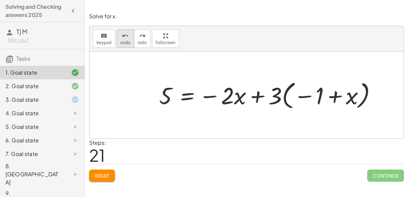
click at [125, 38] on icon "undo" at bounding box center [125, 36] width 6 height 8
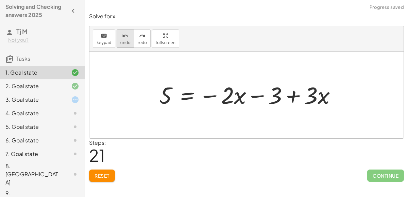
click at [125, 41] on span "undo" at bounding box center [125, 42] width 10 height 5
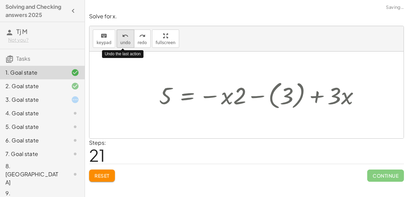
click at [125, 41] on span "undo" at bounding box center [125, 42] width 10 height 5
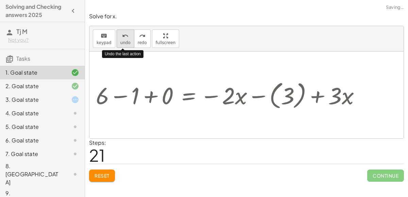
click at [125, 41] on span "undo" at bounding box center [125, 42] width 10 height 5
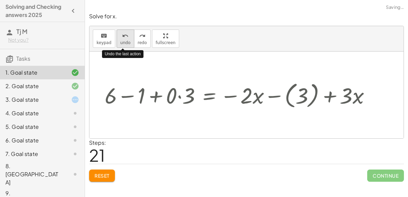
click at [125, 41] on span "undo" at bounding box center [125, 42] width 10 height 5
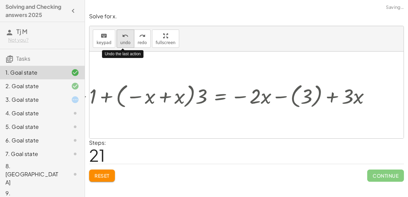
click at [125, 41] on span "undo" at bounding box center [125, 42] width 10 height 5
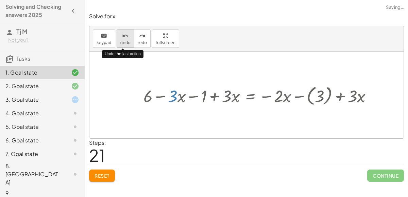
click at [125, 41] on span "undo" at bounding box center [125, 42] width 10 height 5
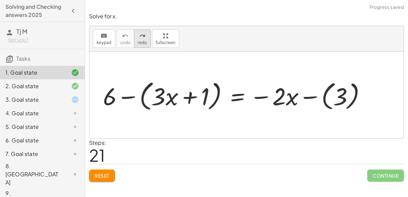
click at [140, 46] on button "redo redo" at bounding box center [142, 39] width 17 height 18
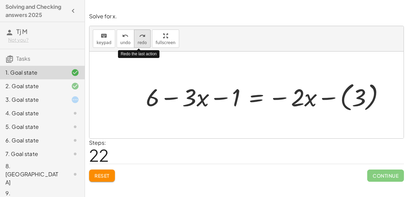
click at [140, 46] on button "redo redo" at bounding box center [142, 39] width 17 height 18
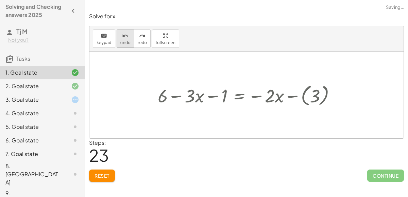
click at [126, 41] on span "undo" at bounding box center [125, 42] width 10 height 5
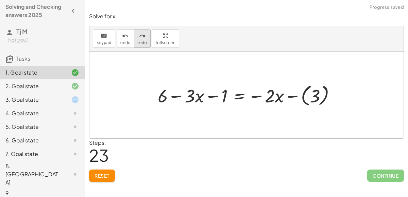
click at [138, 40] on span "redo" at bounding box center [142, 42] width 9 height 5
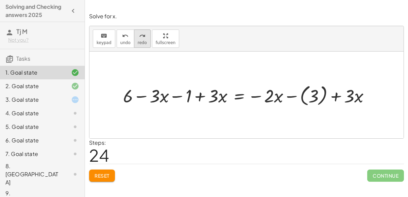
click at [138, 43] on span "redo" at bounding box center [142, 42] width 9 height 5
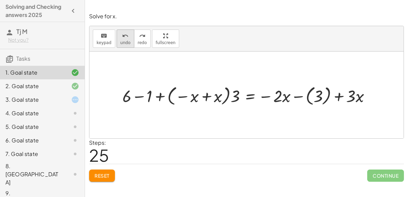
click at [122, 39] on icon "undo" at bounding box center [125, 36] width 6 height 8
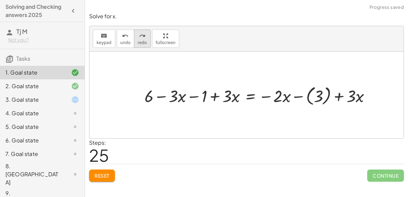
click at [140, 40] on span "redo" at bounding box center [142, 42] width 9 height 5
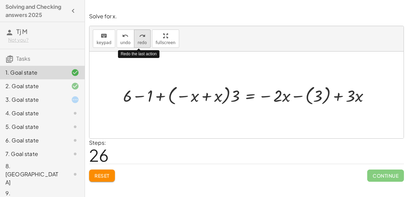
click at [142, 39] on div "redo" at bounding box center [142, 36] width 9 height 8
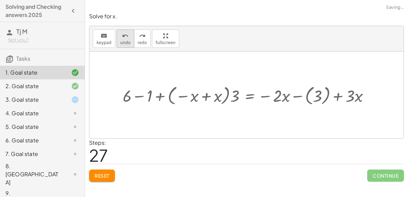
click at [126, 44] on span "undo" at bounding box center [125, 42] width 10 height 5
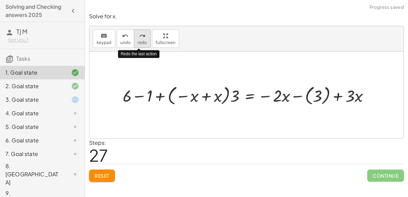
click at [140, 40] on span "redo" at bounding box center [142, 42] width 9 height 5
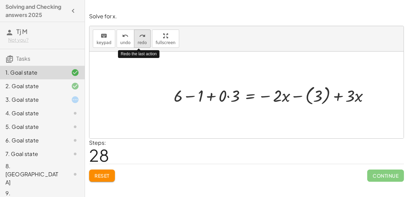
click at [139, 40] on span "redo" at bounding box center [142, 42] width 9 height 5
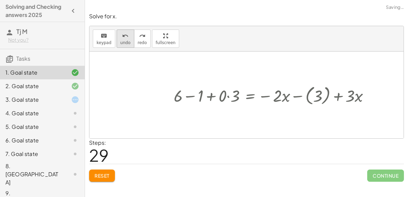
click at [122, 38] on icon "undo" at bounding box center [125, 36] width 6 height 8
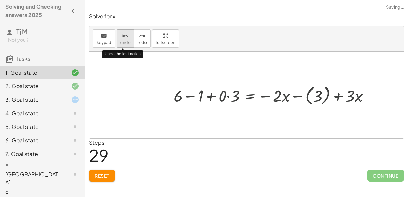
click at [122, 39] on icon "undo" at bounding box center [125, 36] width 6 height 8
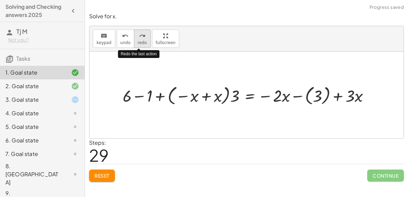
click at [138, 36] on div "redo" at bounding box center [142, 36] width 9 height 8
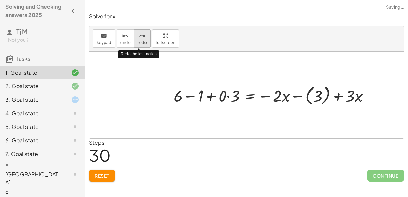
click at [138, 37] on div "redo" at bounding box center [142, 36] width 9 height 8
click at [139, 37] on icon "redo" at bounding box center [142, 36] width 6 height 8
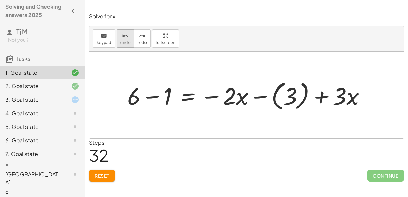
click at [121, 39] on button "undo undo" at bounding box center [126, 39] width 18 height 18
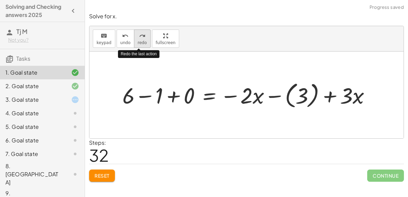
click at [135, 39] on button "redo redo" at bounding box center [142, 39] width 17 height 18
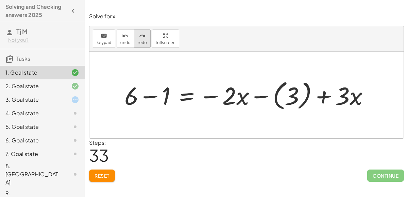
click at [142, 44] on span "redo" at bounding box center [142, 42] width 9 height 5
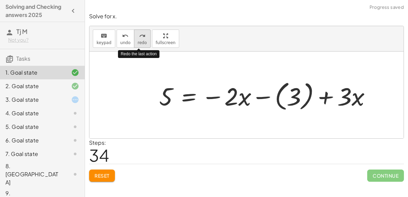
click at [142, 44] on span "redo" at bounding box center [142, 42] width 9 height 5
click at [142, 44] on button "redo redo" at bounding box center [142, 39] width 17 height 18
click at [142, 43] on span "redo" at bounding box center [142, 42] width 9 height 5
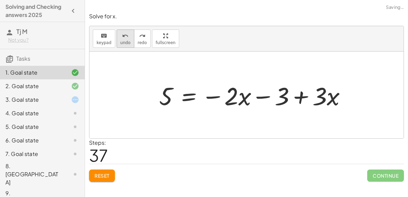
click at [124, 41] on span "undo" at bounding box center [125, 42] width 10 height 5
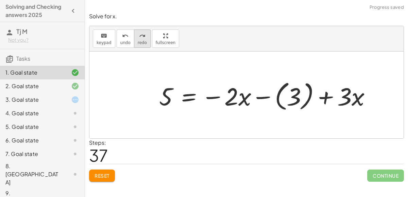
click at [141, 41] on span "redo" at bounding box center [142, 42] width 9 height 5
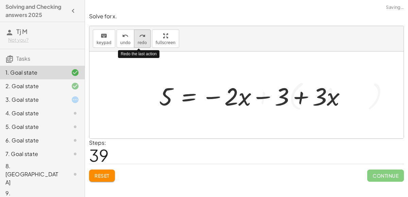
click at [139, 40] on span "redo" at bounding box center [142, 42] width 9 height 5
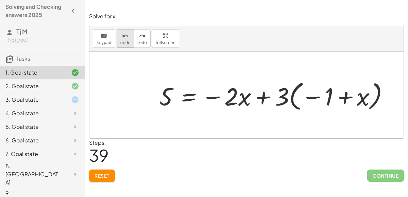
click at [120, 38] on div "undo" at bounding box center [125, 36] width 10 height 8
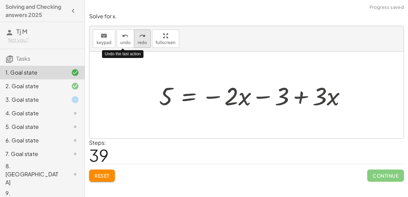
click at [140, 39] on icon "redo" at bounding box center [142, 36] width 6 height 8
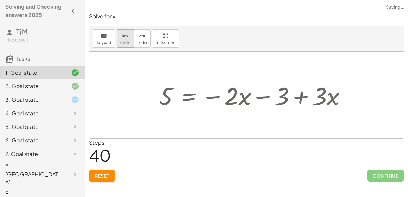
click at [122, 38] on icon "undo" at bounding box center [125, 36] width 6 height 8
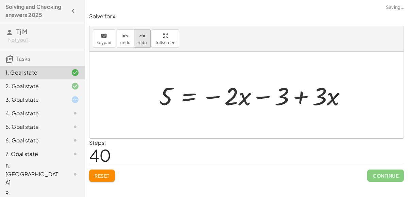
click at [138, 39] on div "redo" at bounding box center [142, 36] width 9 height 8
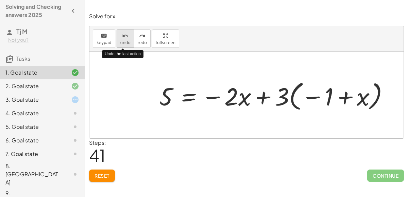
click at [127, 37] on button "undo undo" at bounding box center [126, 39] width 18 height 18
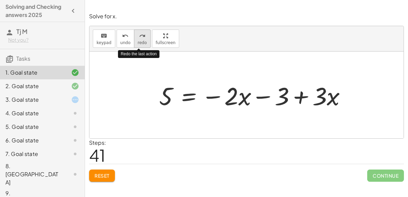
click at [134, 39] on button "redo redo" at bounding box center [142, 39] width 17 height 18
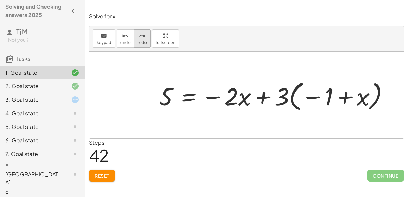
click at [141, 42] on span "redo" at bounding box center [142, 42] width 9 height 5
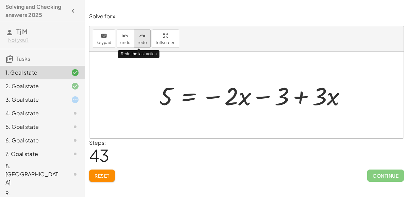
click at [141, 42] on span "redo" at bounding box center [142, 42] width 9 height 5
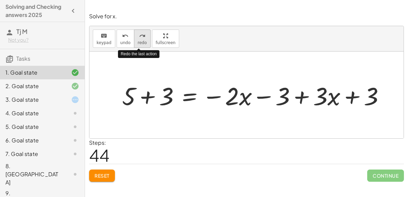
click at [141, 42] on span "redo" at bounding box center [142, 42] width 9 height 5
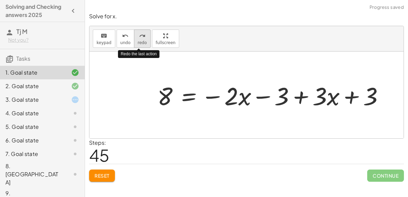
click at [141, 42] on span "redo" at bounding box center [142, 42] width 9 height 5
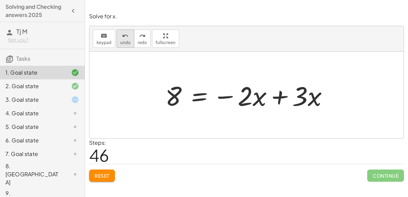
click at [127, 41] on span "undo" at bounding box center [125, 42] width 10 height 5
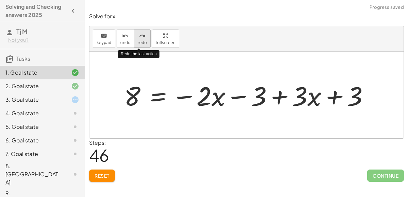
click at [138, 41] on span "redo" at bounding box center [142, 42] width 9 height 5
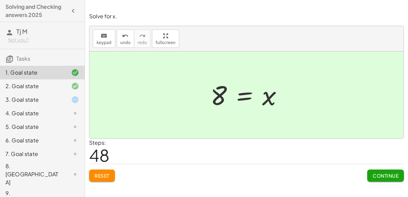
click at [369, 174] on button "Continue" at bounding box center [385, 176] width 37 height 12
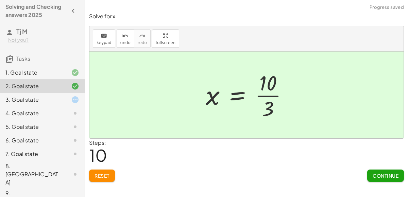
click at [77, 120] on div "3. Goal state" at bounding box center [42, 127] width 85 height 14
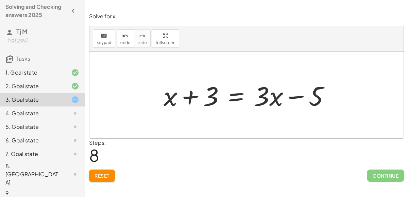
scroll to position [6, 0]
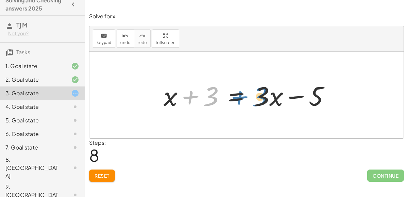
drag, startPoint x: 213, startPoint y: 90, endPoint x: 224, endPoint y: 92, distance: 10.8
click at [224, 92] on div at bounding box center [249, 95] width 178 height 35
click at [292, 100] on div at bounding box center [249, 95] width 178 height 35
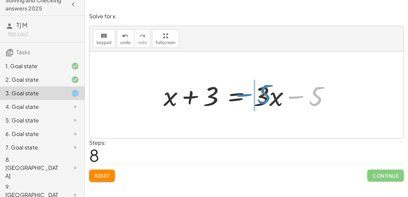
drag, startPoint x: 315, startPoint y: 97, endPoint x: 259, endPoint y: 95, distance: 56.1
click at [259, 95] on div at bounding box center [249, 95] width 178 height 35
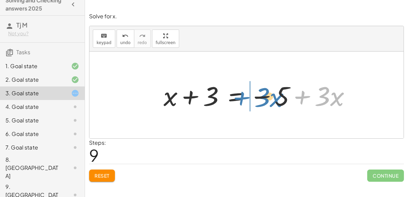
drag, startPoint x: 298, startPoint y: 96, endPoint x: 238, endPoint y: 97, distance: 60.2
click at [238, 97] on div at bounding box center [259, 95] width 199 height 35
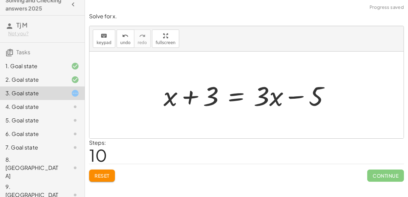
click at [238, 97] on div at bounding box center [249, 95] width 178 height 35
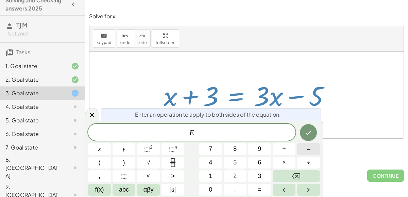
click at [308, 150] on span "–" at bounding box center [308, 149] width 3 height 9
click at [238, 166] on button "5" at bounding box center [235, 163] width 23 height 12
click at [311, 173] on button "Backspace" at bounding box center [296, 177] width 47 height 12
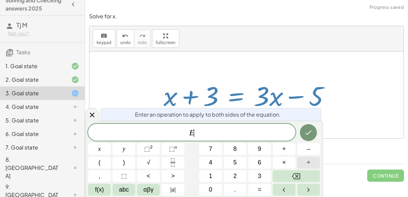
click at [302, 161] on button "÷" at bounding box center [308, 163] width 23 height 12
click at [312, 174] on button "Backspace" at bounding box center [296, 177] width 47 height 12
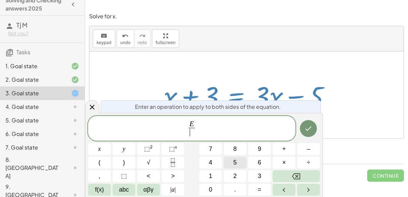
click at [238, 162] on button "5" at bounding box center [235, 163] width 23 height 12
click at [311, 174] on button "Backspace" at bounding box center [296, 177] width 47 height 12
click at [310, 152] on button "–" at bounding box center [308, 149] width 23 height 12
click at [239, 166] on button "5" at bounding box center [235, 163] width 23 height 12
click at [305, 131] on icon "Done" at bounding box center [308, 129] width 8 height 8
